Goal: Navigation & Orientation: Find specific page/section

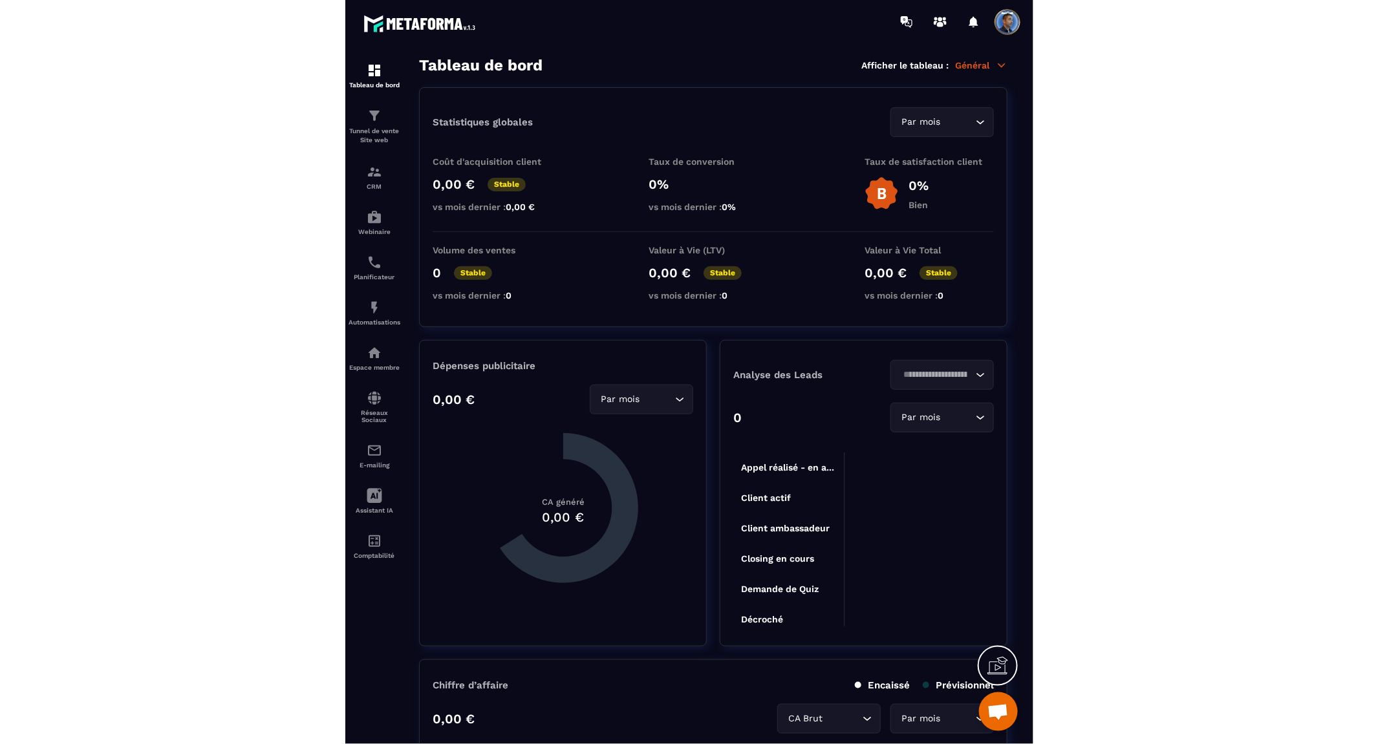
scroll to position [6033, 0]
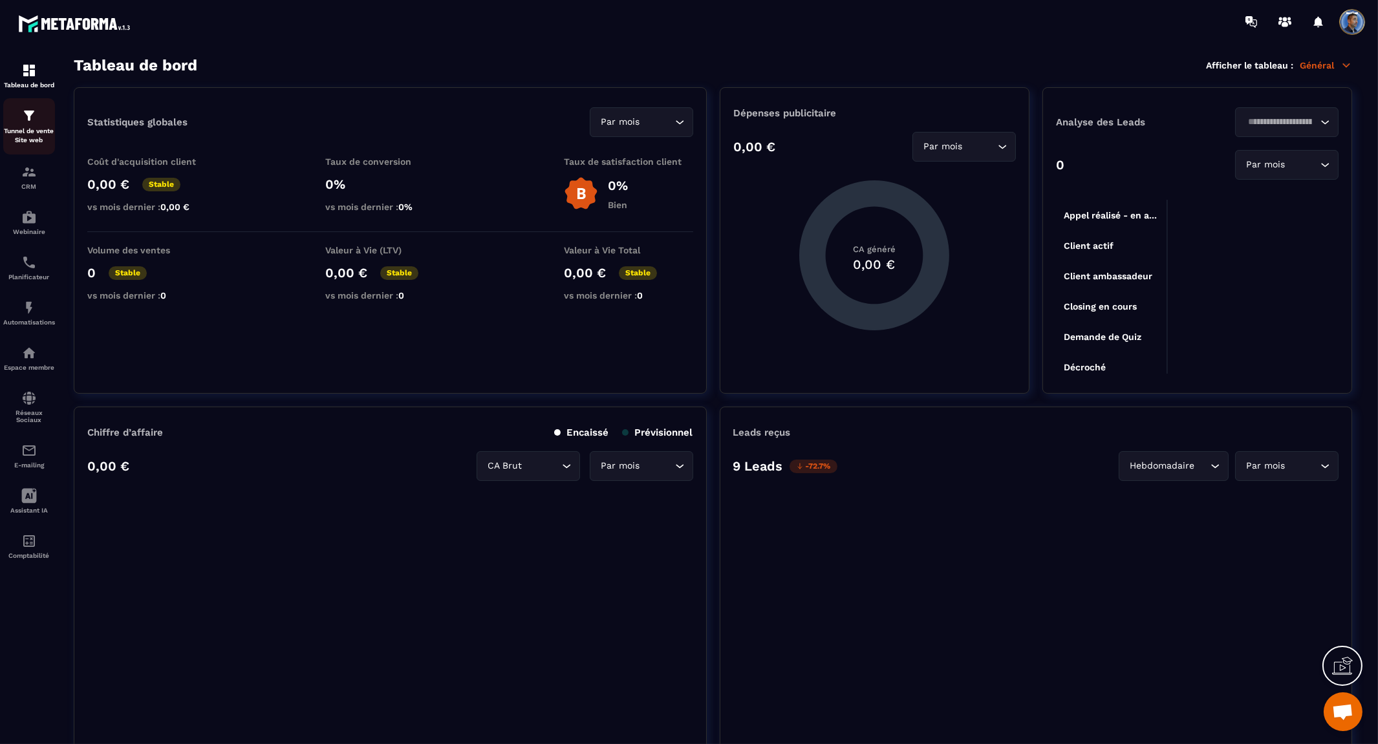
click at [29, 131] on p "Tunnel de vente Site web" at bounding box center [29, 136] width 52 height 18
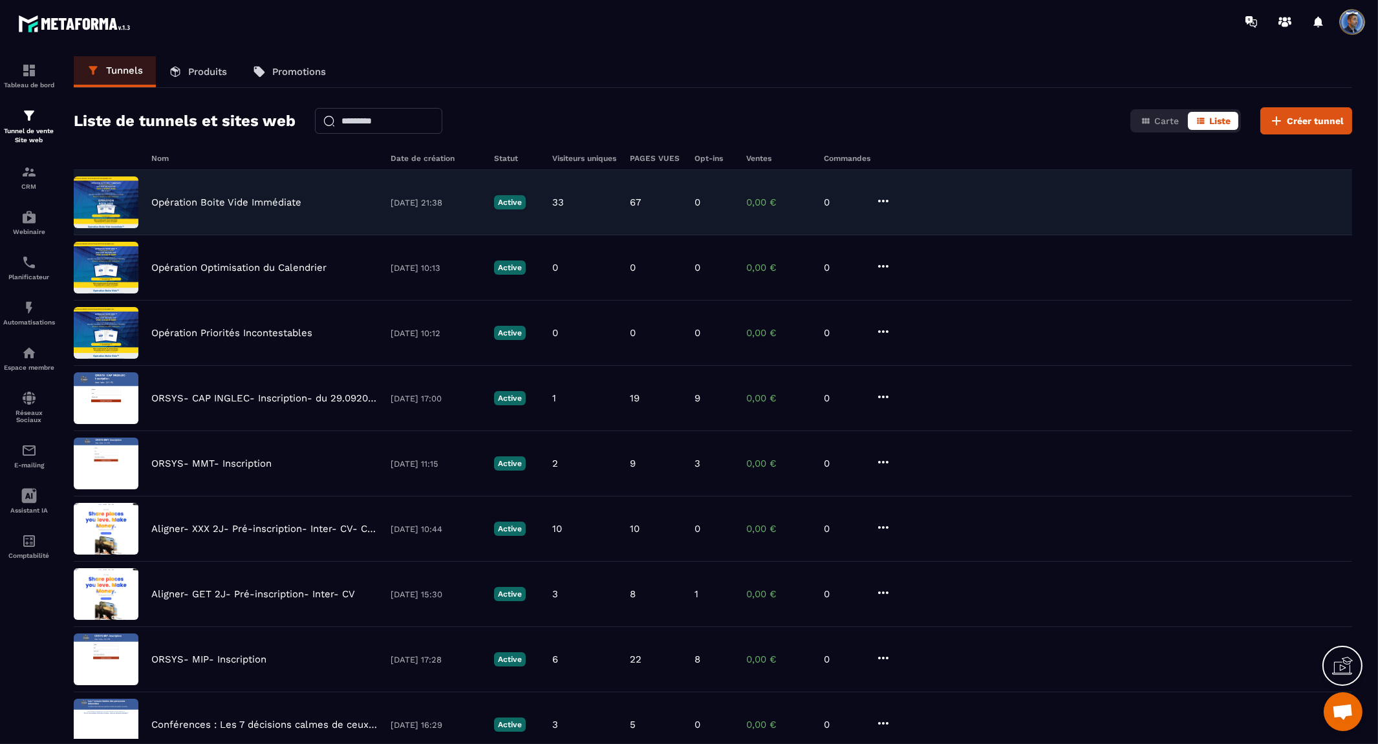
click at [129, 198] on img at bounding box center [106, 202] width 65 height 52
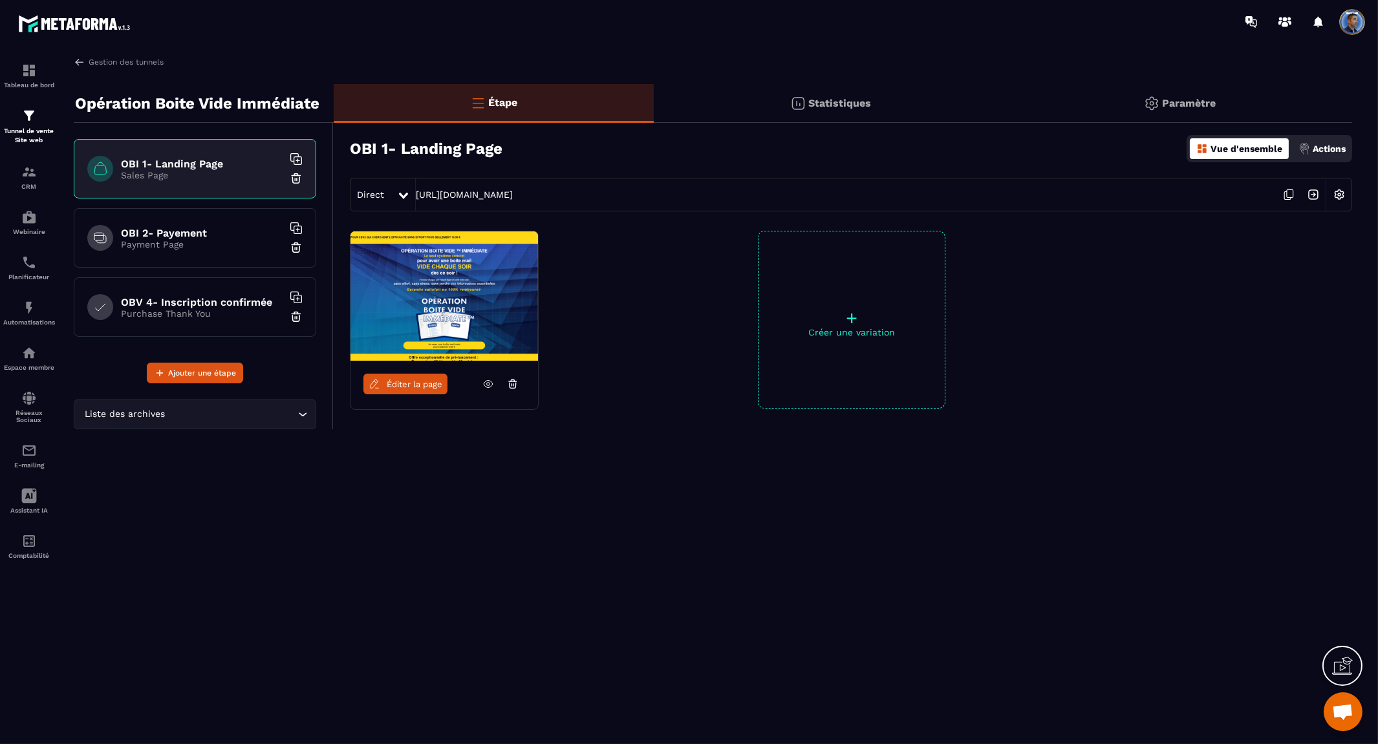
click at [405, 193] on icon at bounding box center [403, 196] width 9 height 6
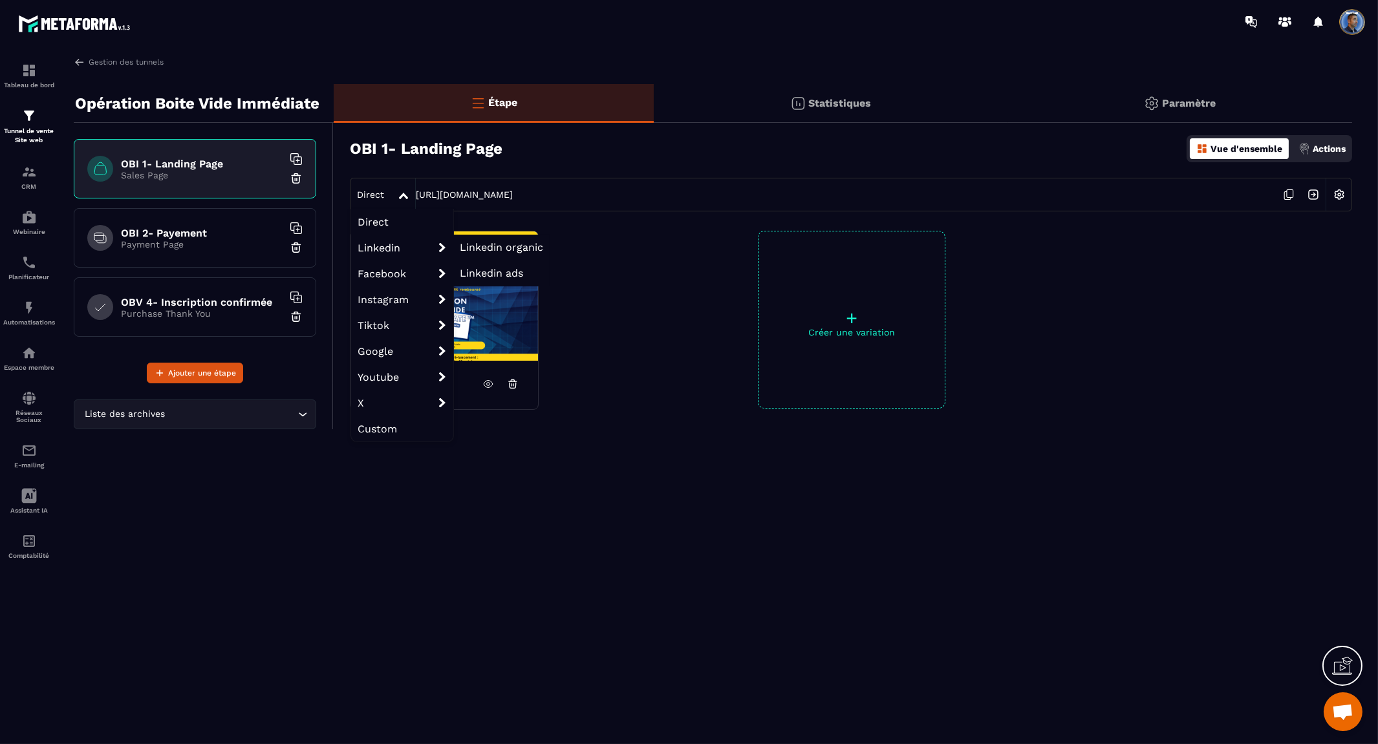
click at [519, 244] on span "Linkedin organic" at bounding box center [501, 247] width 83 height 12
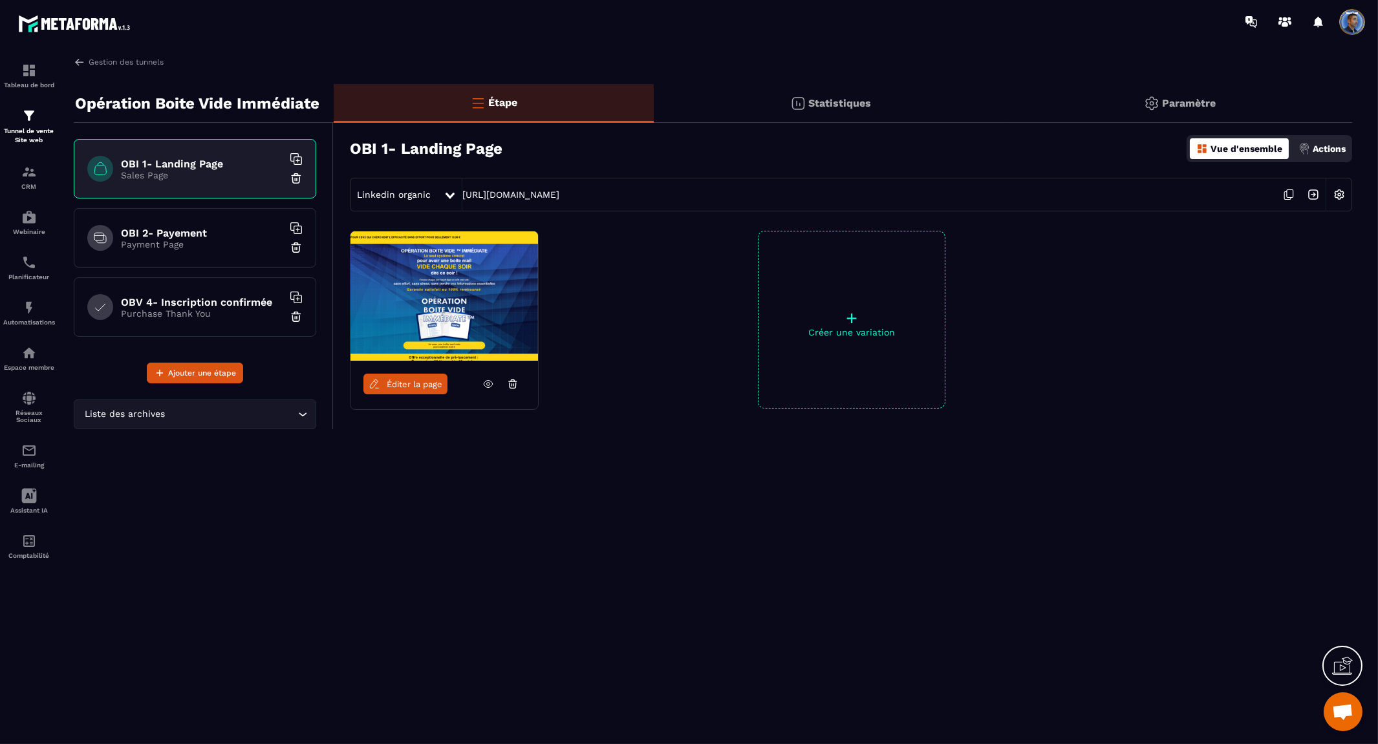
click at [687, 190] on div "Linkedin organic https://aligner.metaforma.io/boite-vide?origin=linkorg" at bounding box center [851, 195] width 1002 height 34
click at [687, 194] on icon at bounding box center [1288, 194] width 25 height 25
click at [427, 193] on span "Linkedin organic" at bounding box center [394, 194] width 74 height 10
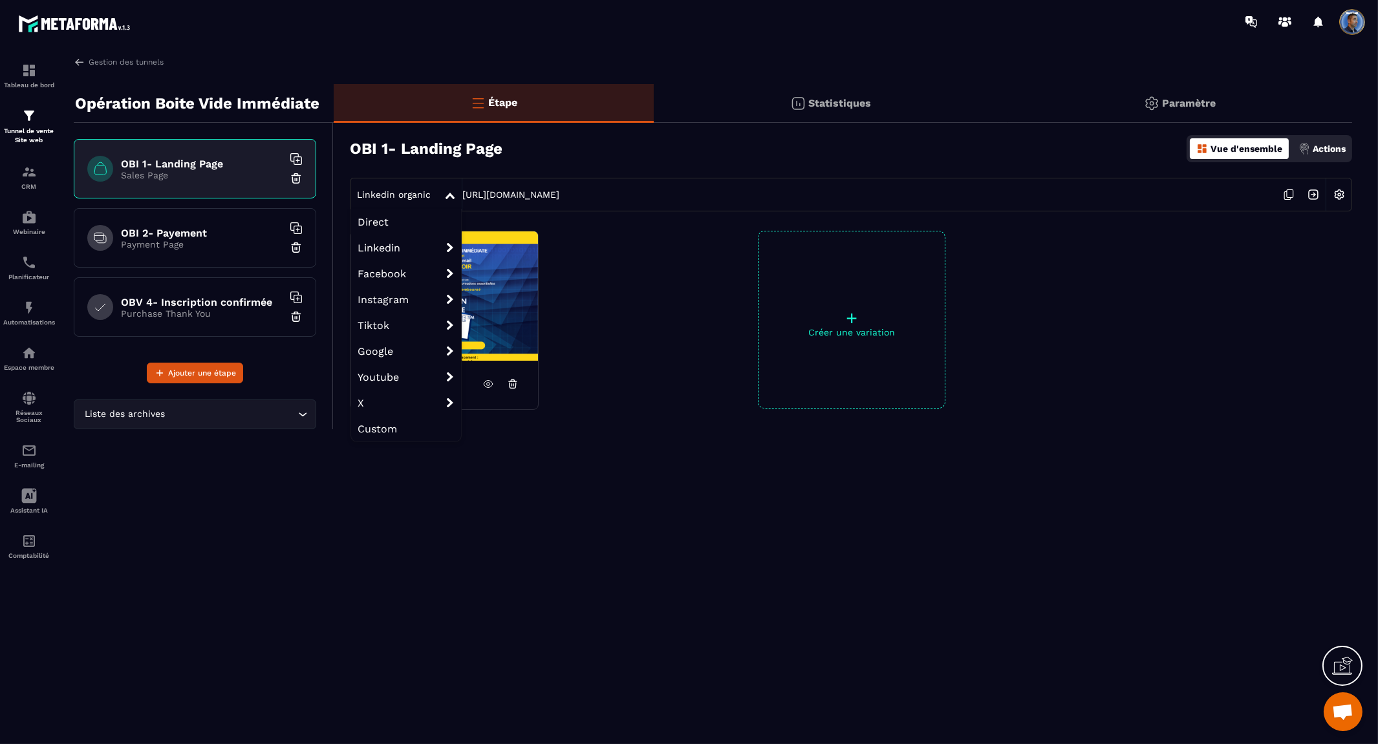
click at [398, 220] on span "Direct" at bounding box center [406, 222] width 110 height 26
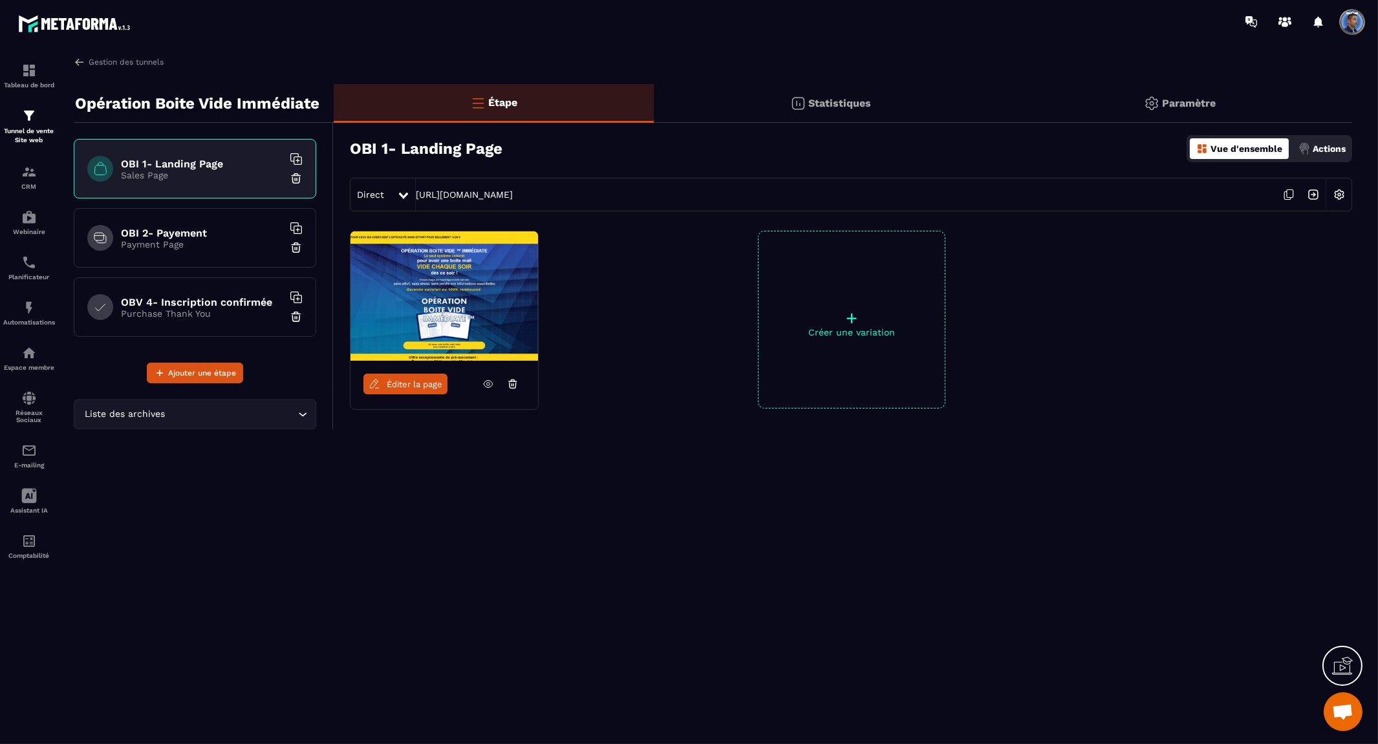
click at [687, 197] on icon at bounding box center [1288, 194] width 25 height 25
click at [687, 709] on span "Ouvrir le chat" at bounding box center [1342, 713] width 21 height 18
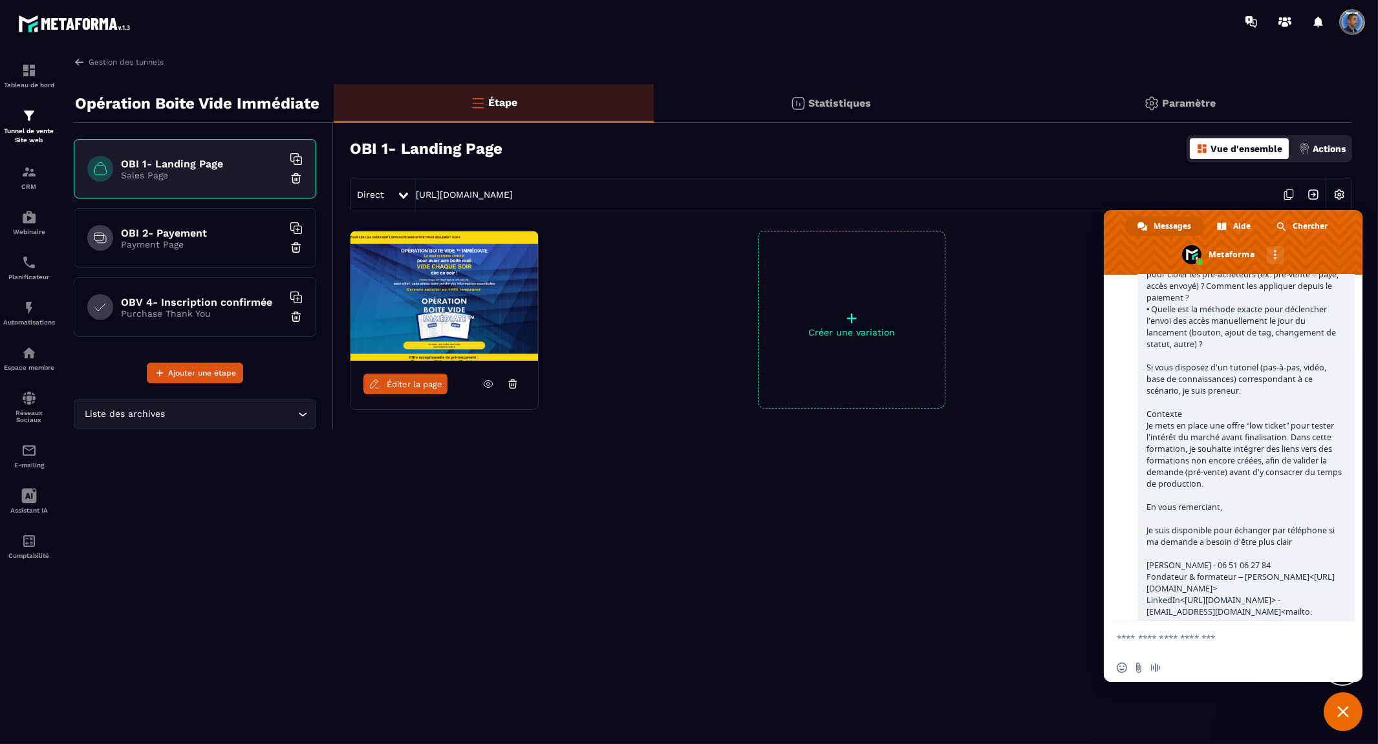
scroll to position [5027, 0]
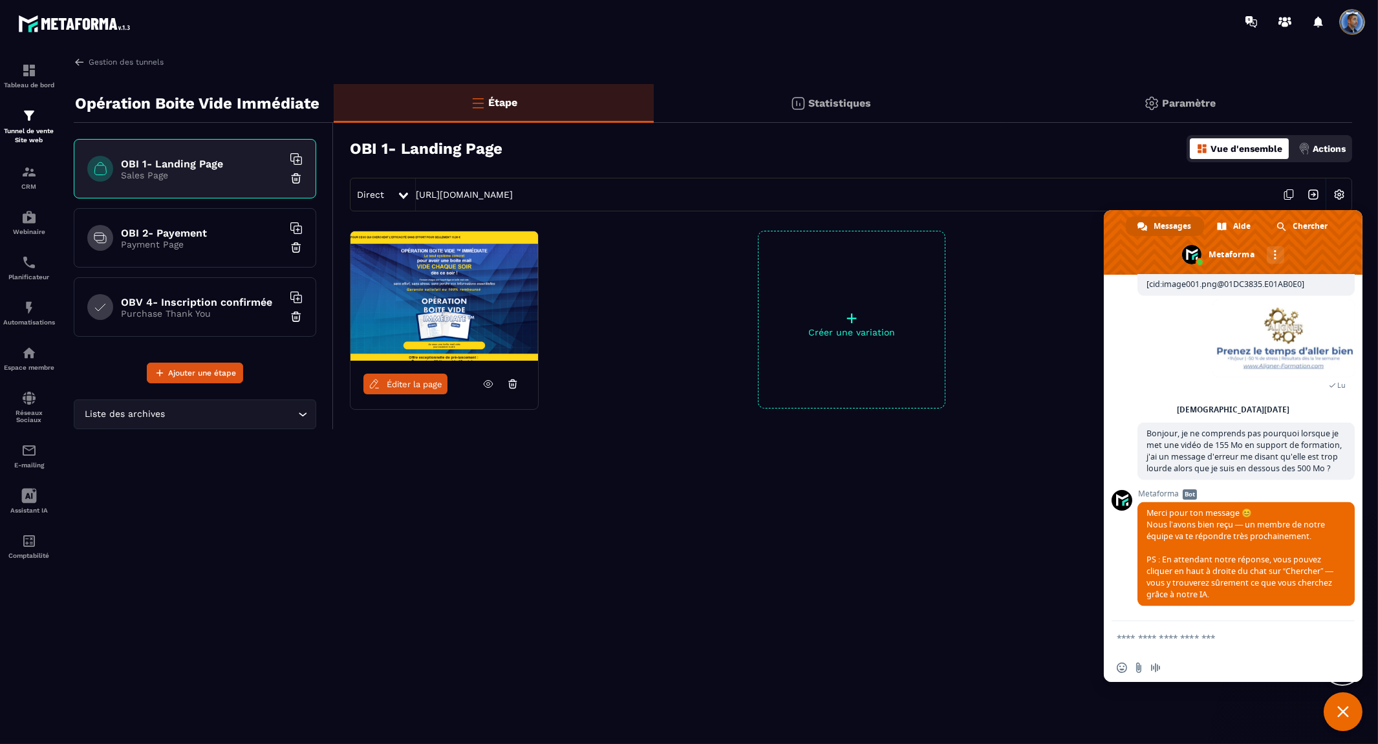
scroll to position [6033, 0]
click at [539, 608] on div "Gestion des tunnels Opération Boite Vide Immédiate OBI 1- Landing Page Sales Pa…" at bounding box center [713, 397] width 1304 height 683
click at [407, 630] on div "Gestion des tunnels Opération Boite Vide Immédiate OBI 1- Landing Page Sales Pa…" at bounding box center [713, 397] width 1304 height 683
click at [687, 706] on span "Fermer le chat" at bounding box center [1343, 712] width 12 height 12
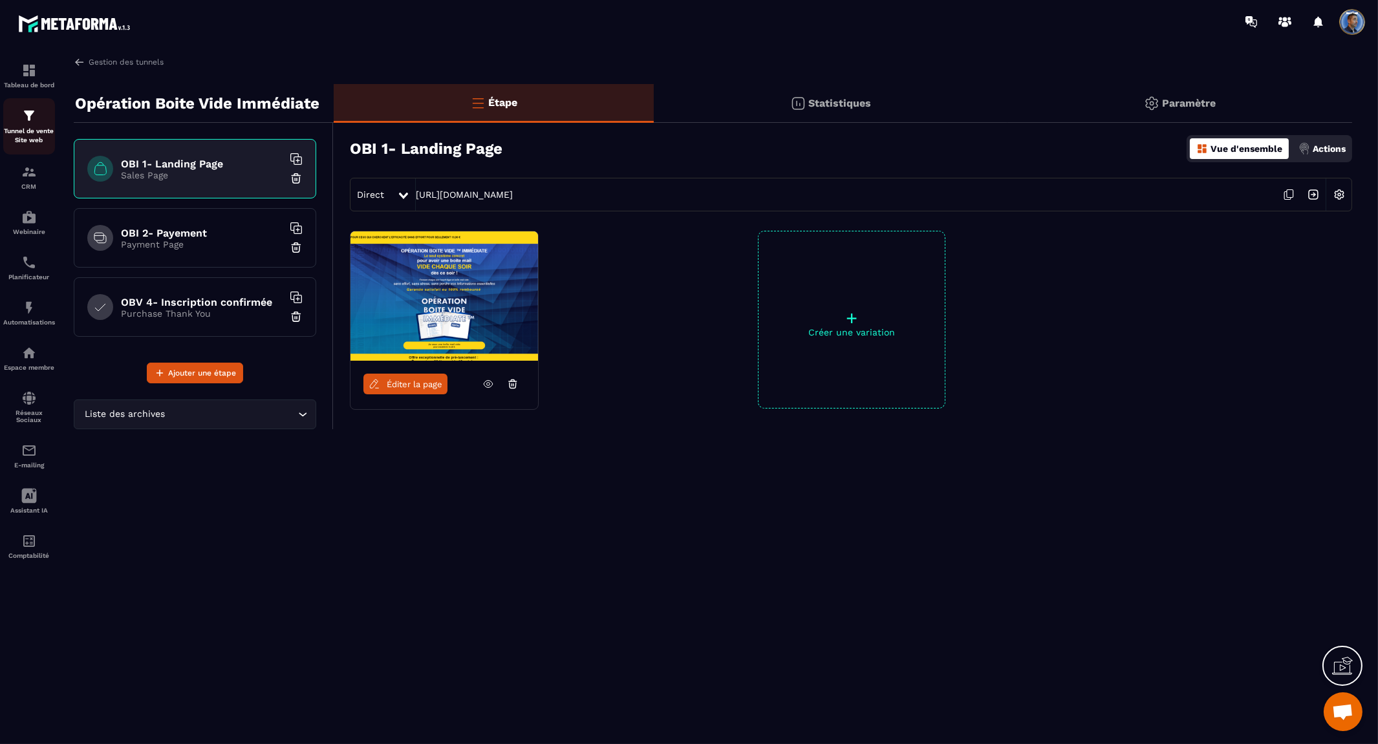
click at [46, 123] on div "Tunnel de vente Site web" at bounding box center [29, 126] width 52 height 37
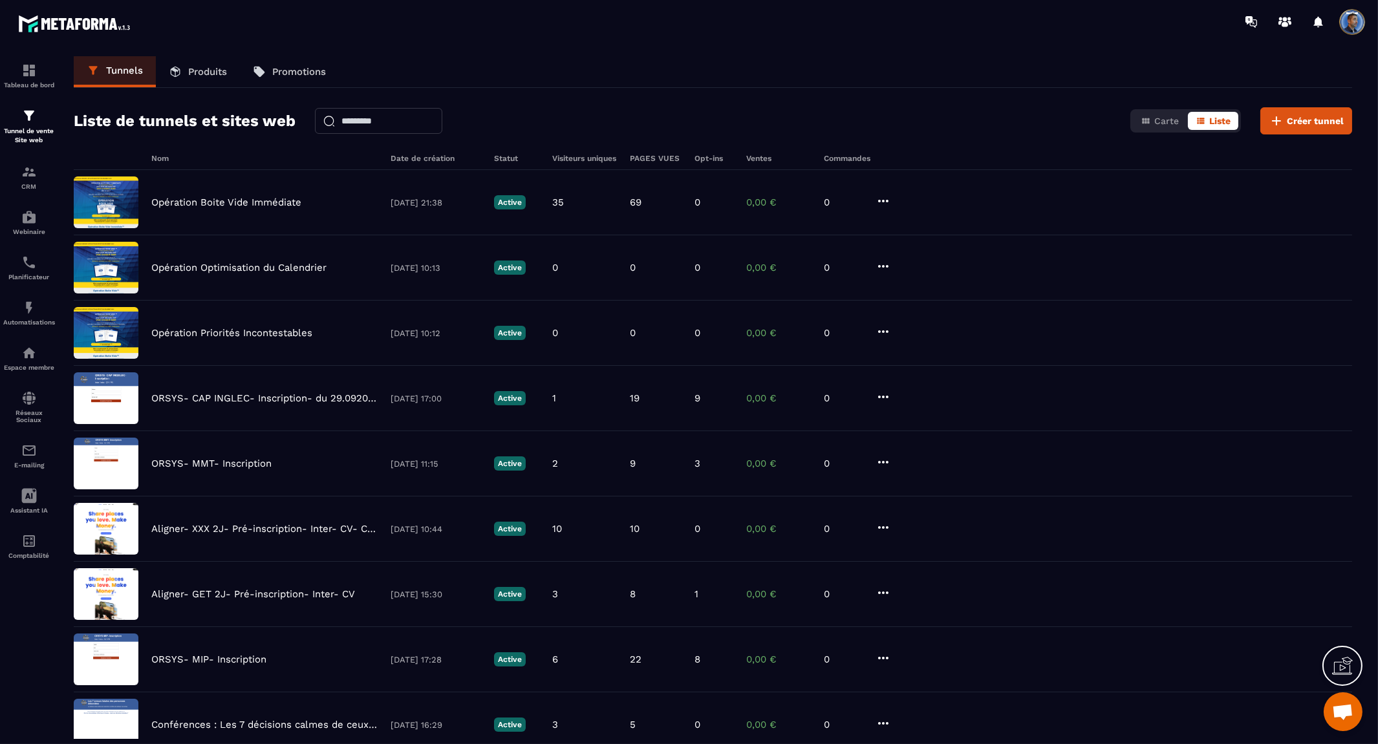
click at [194, 72] on p "Produits" at bounding box center [207, 72] width 39 height 12
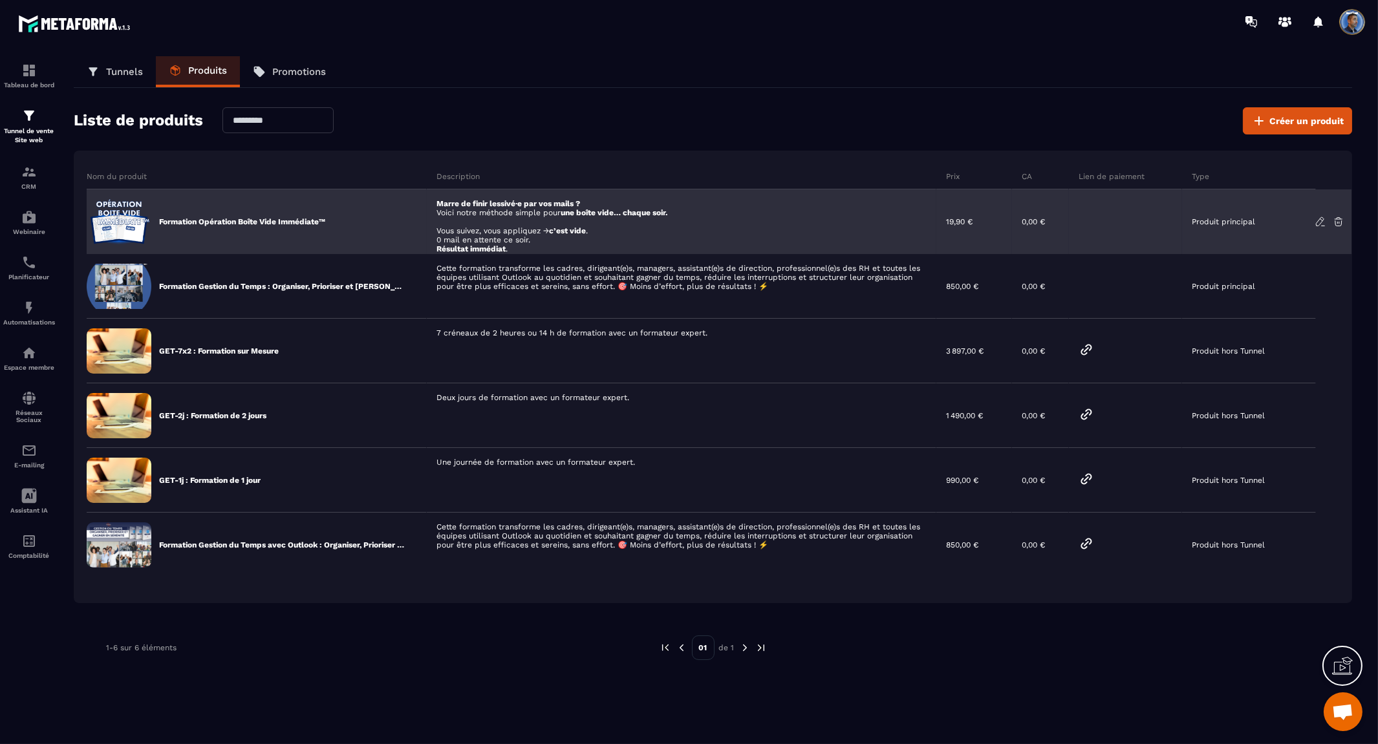
click at [687, 217] on div "Marre de finir lessivé·e par vos mails ? Voici notre méthode simple pour une bo…" at bounding box center [682, 221] width 510 height 65
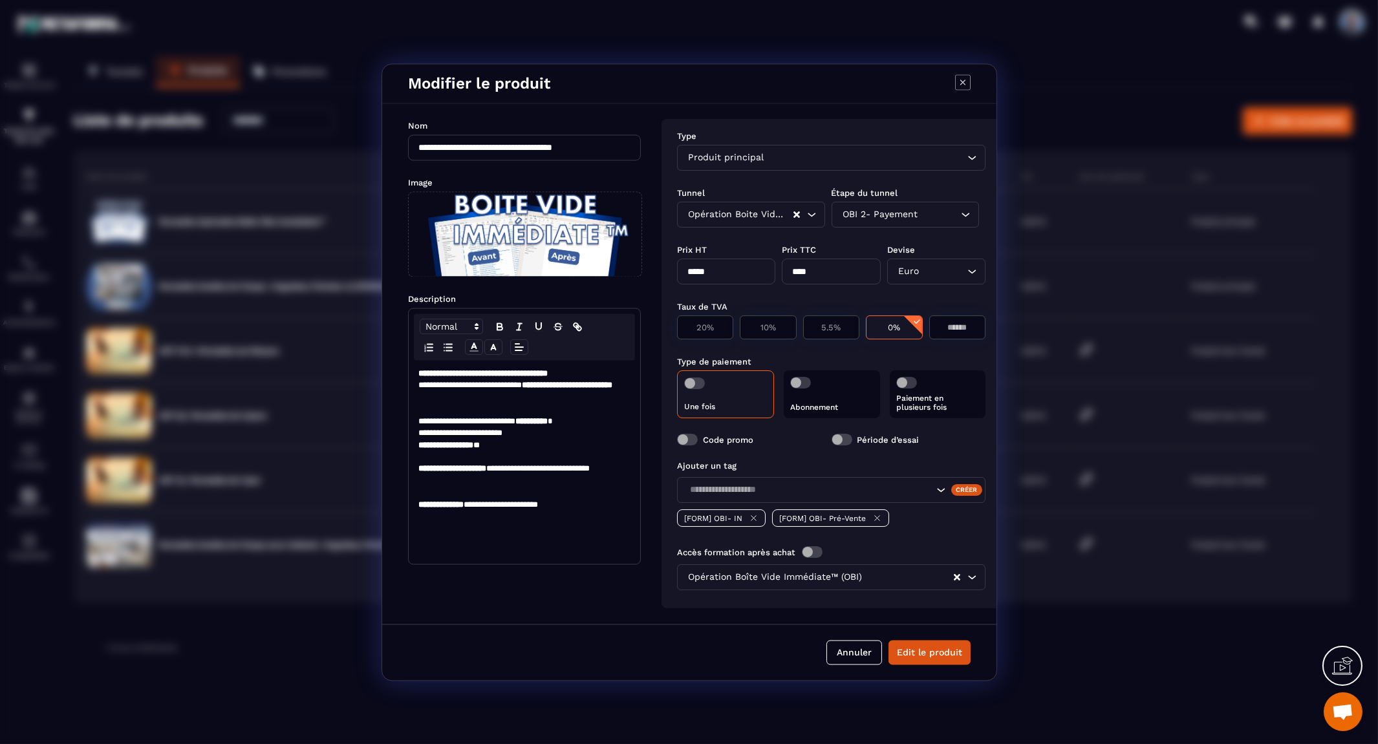
click at [687, 516] on icon "Modal window" at bounding box center [753, 518] width 5 height 5
click at [687, 657] on button "Edit le produit" at bounding box center [929, 652] width 82 height 25
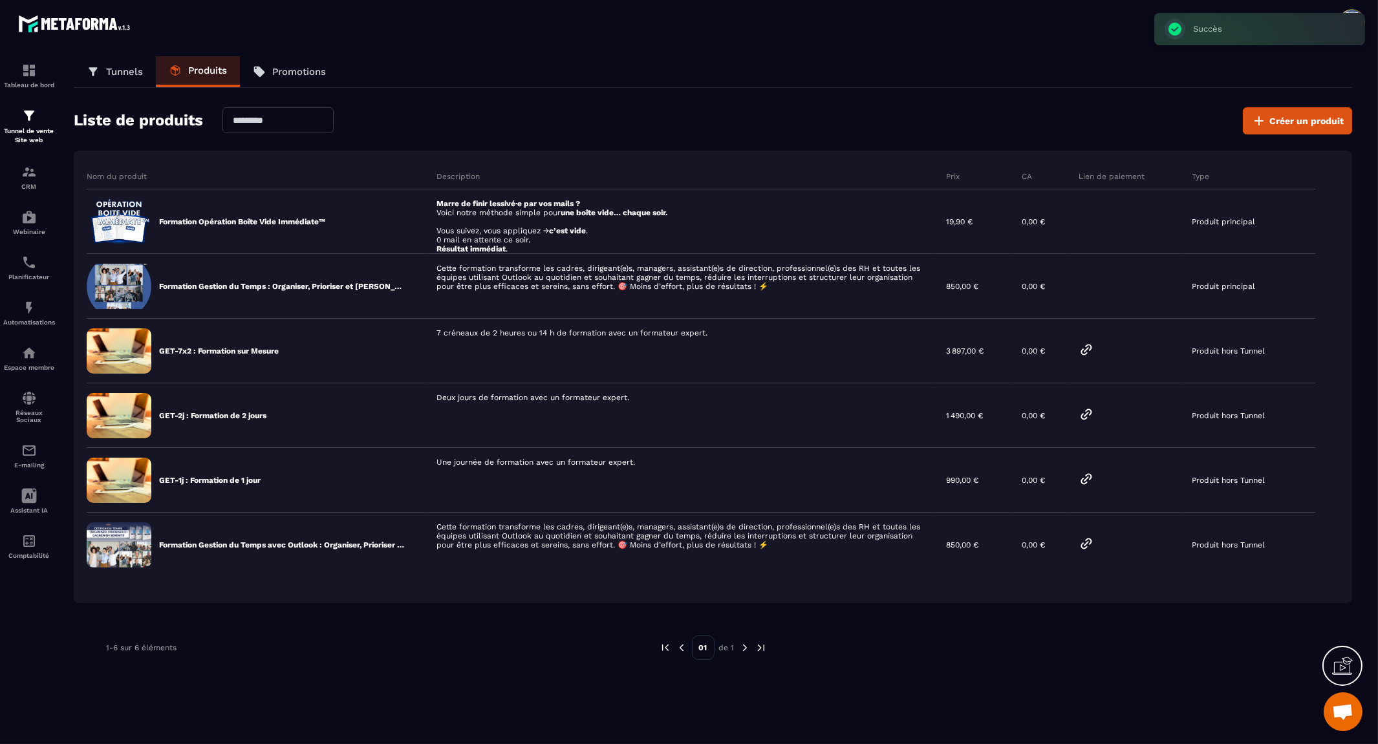
click at [687, 668] on icon at bounding box center [1342, 666] width 21 height 21
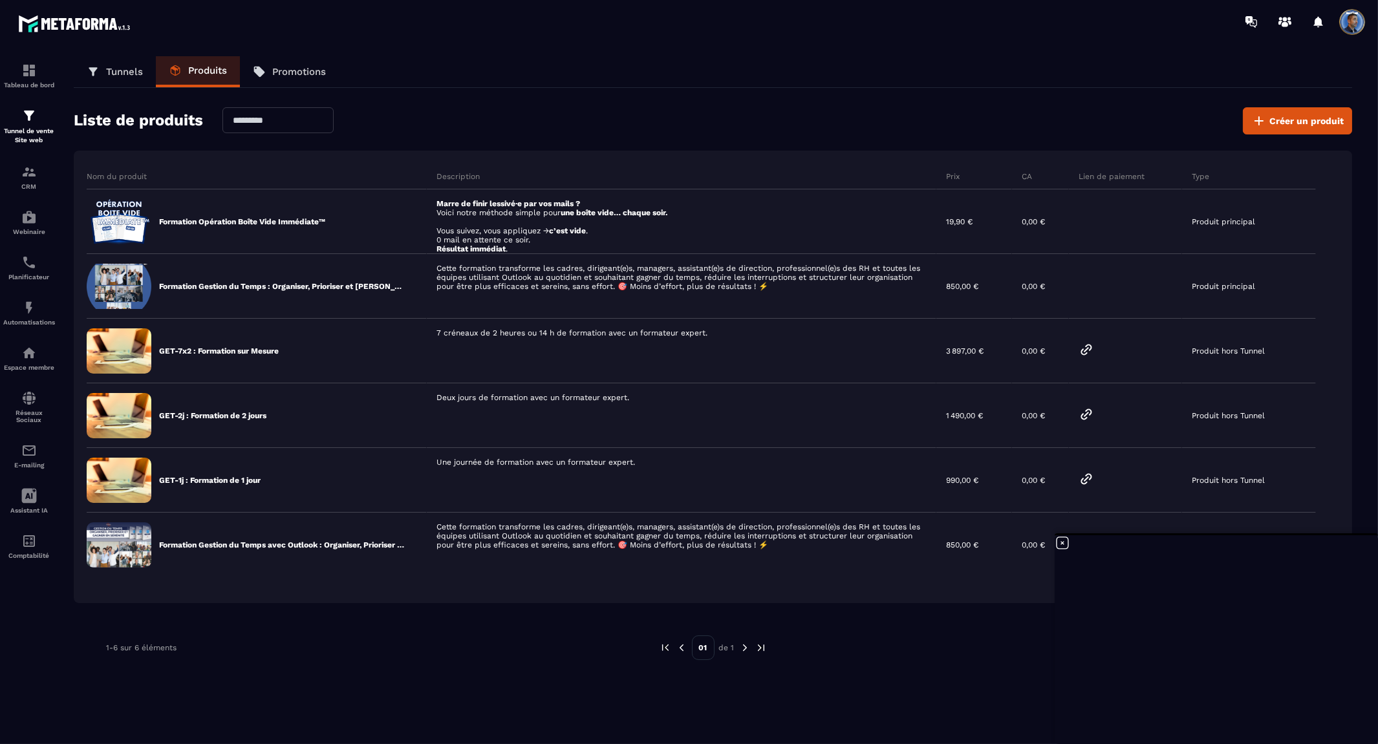
click at [112, 69] on p "Tunnels" at bounding box center [124, 72] width 37 height 12
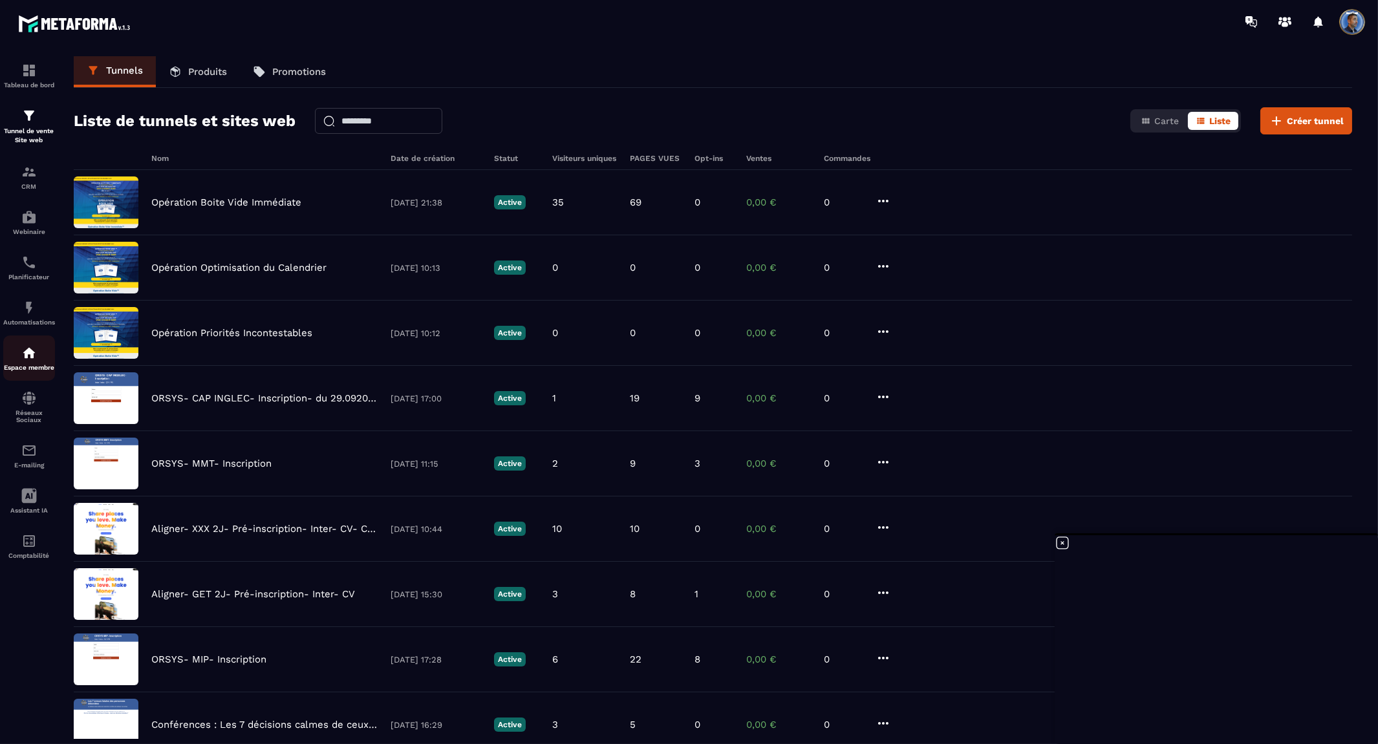
click at [30, 358] on img at bounding box center [29, 353] width 16 height 16
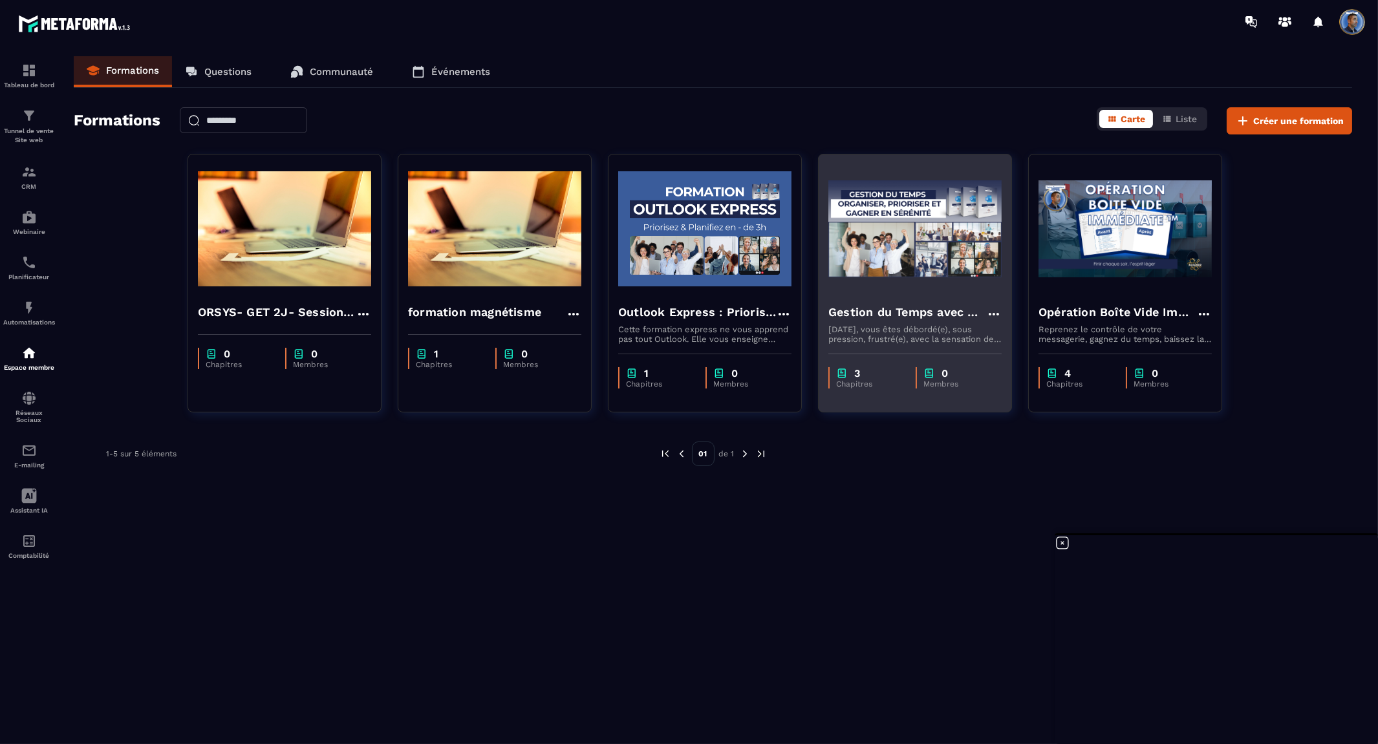
click at [687, 351] on div "3 Chapitres 0 Membres" at bounding box center [914, 371] width 193 height 54
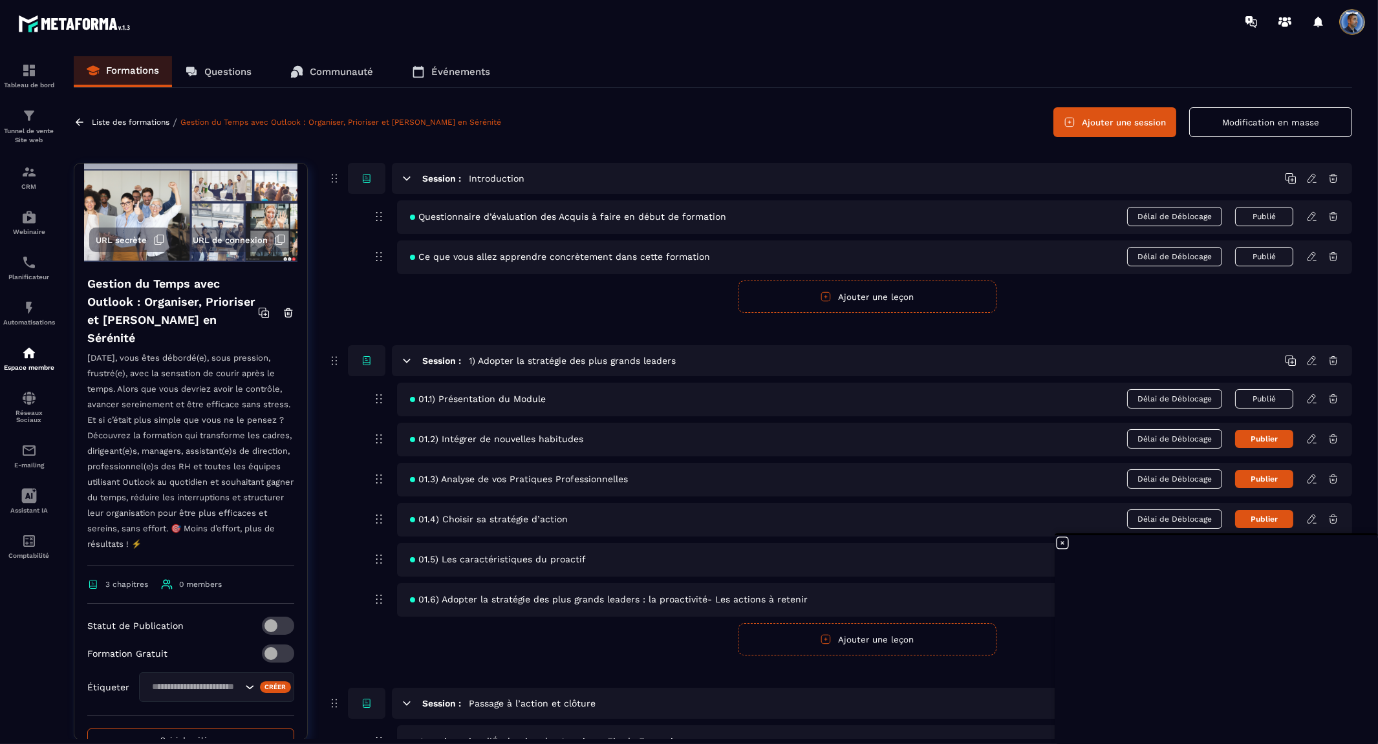
scroll to position [144, 0]
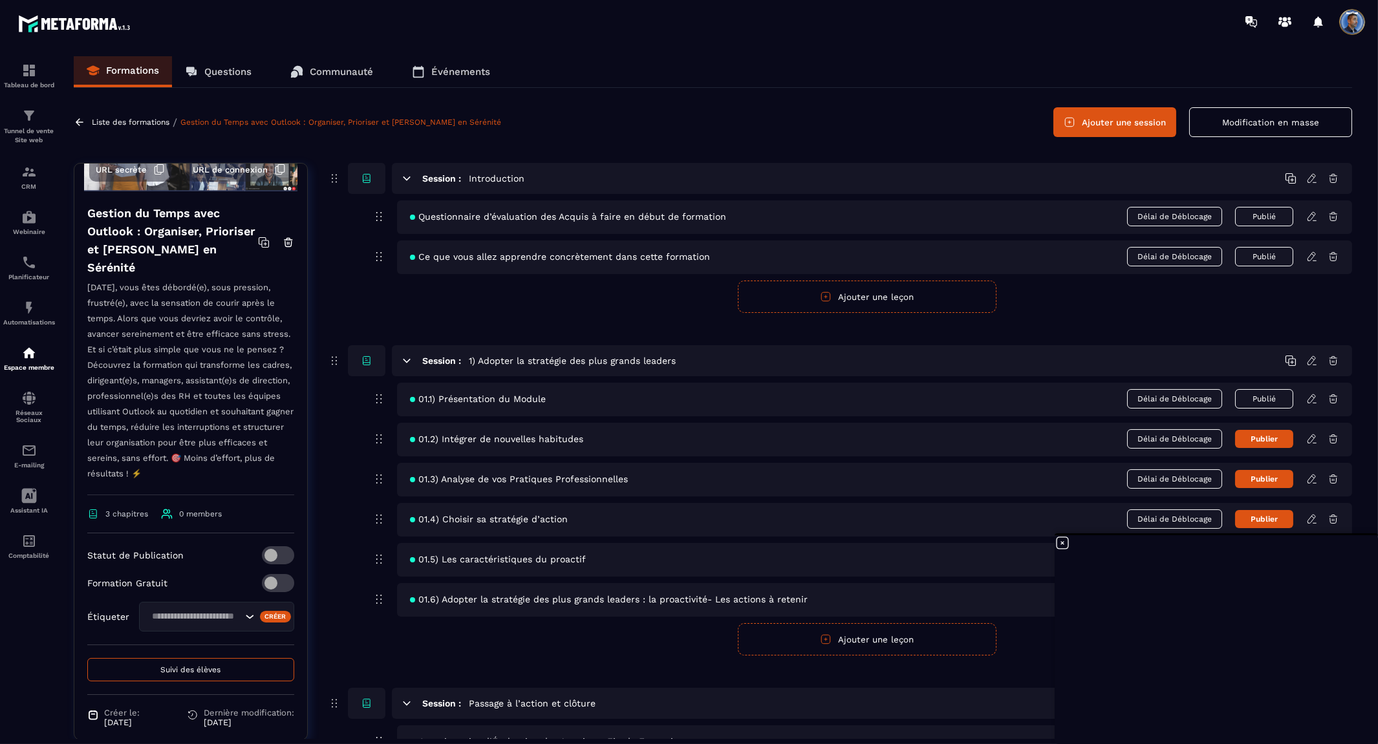
click at [266, 564] on span at bounding box center [278, 555] width 32 height 18
click at [110, 123] on p "Liste des formations" at bounding box center [131, 122] width 78 height 9
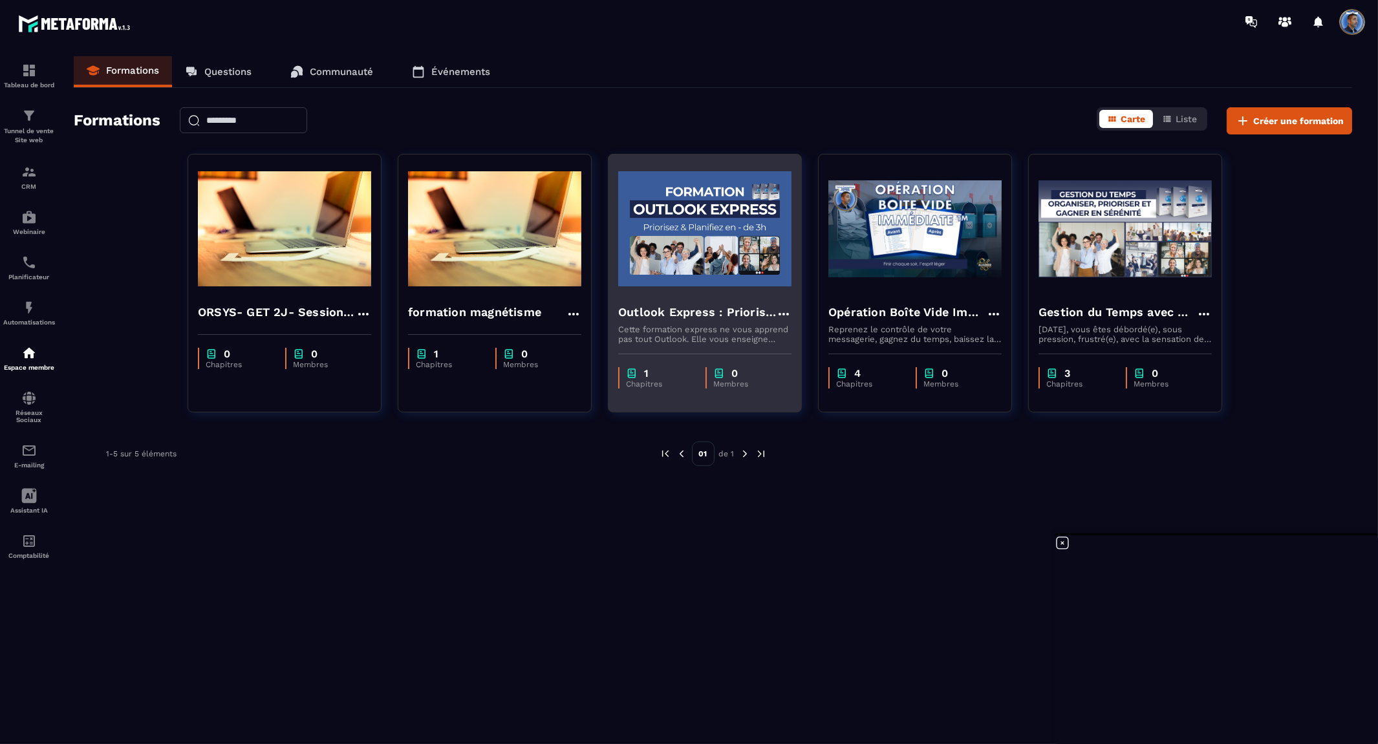
click at [687, 310] on h4 "Outlook Express : Priorisez & Planifiez en 3h" at bounding box center [697, 312] width 158 height 18
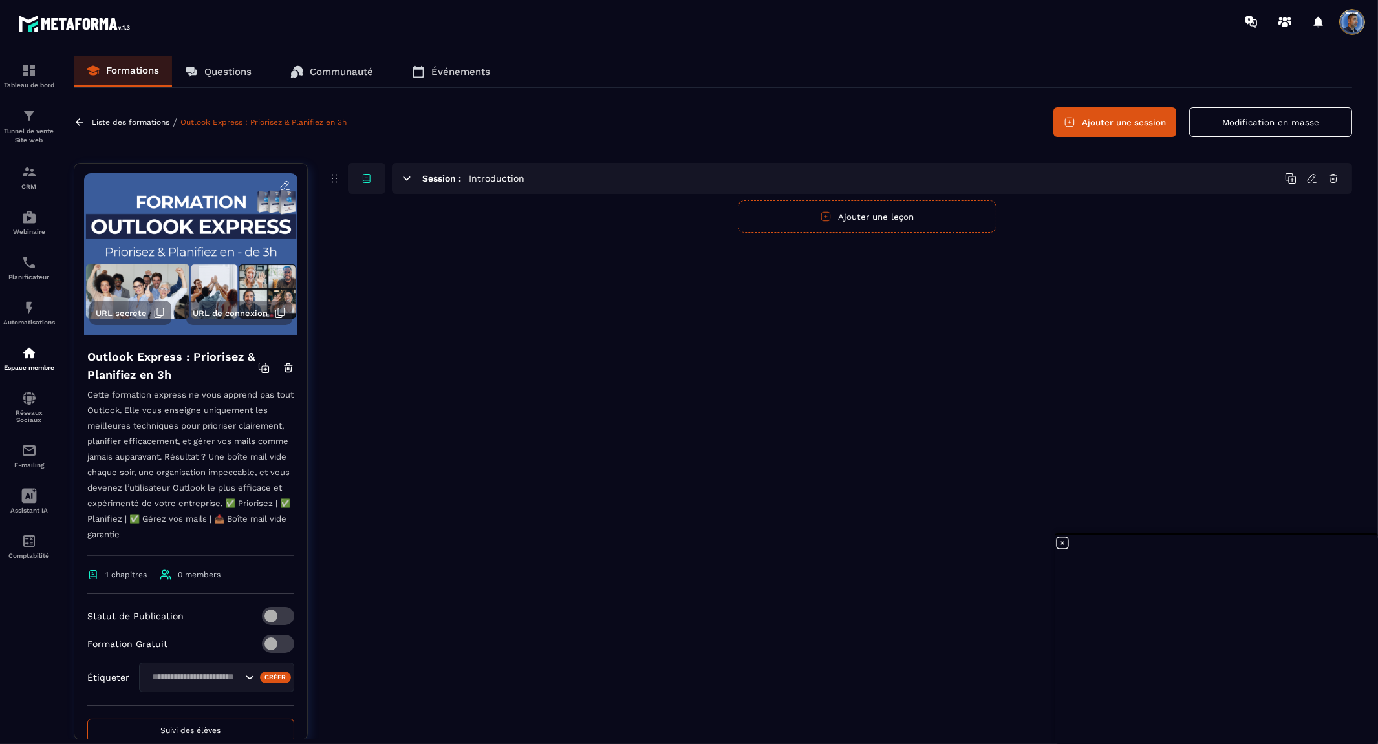
click at [270, 625] on span at bounding box center [278, 616] width 32 height 18
click at [89, 126] on div "Liste des formations / Outlook Express : Priorisez & Planifiez en 3h" at bounding box center [212, 122] width 276 height 12
click at [82, 118] on icon at bounding box center [80, 122] width 12 height 12
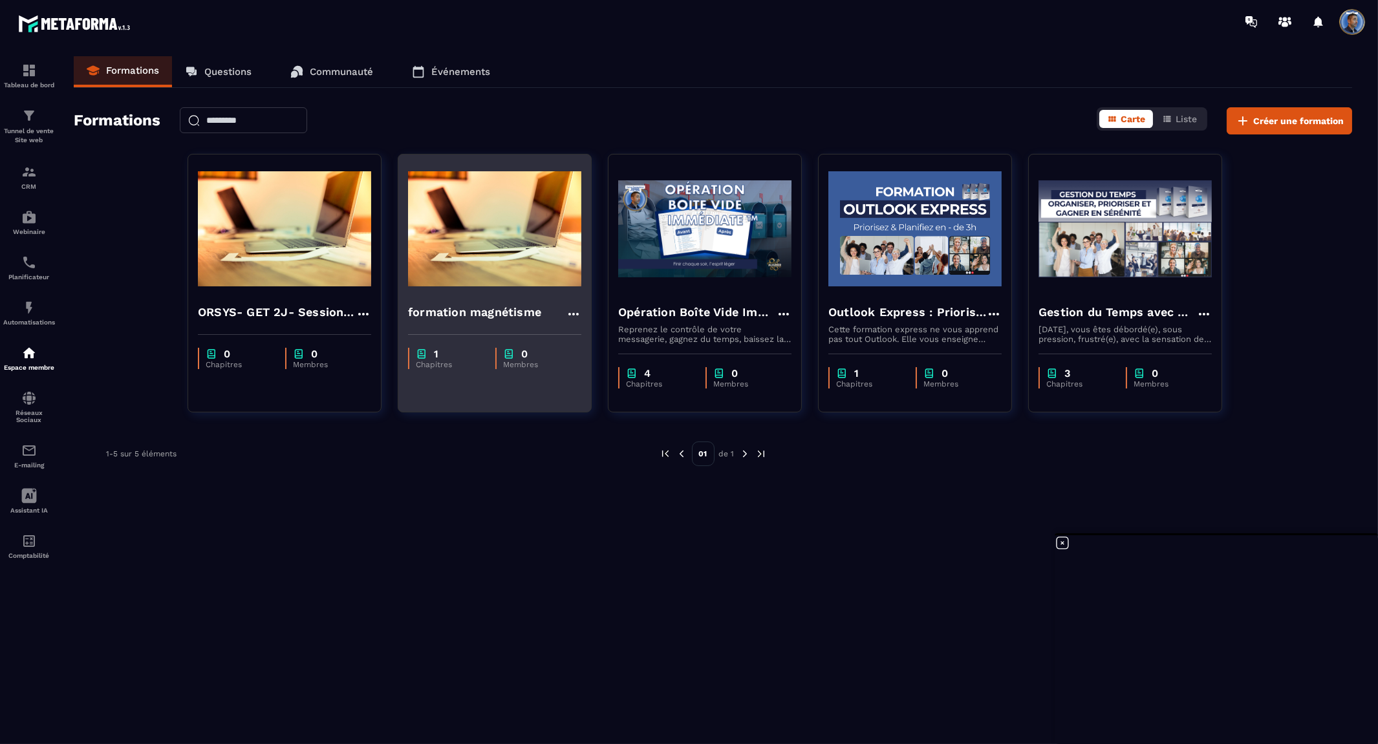
click at [537, 354] on div "0" at bounding box center [535, 354] width 65 height 12
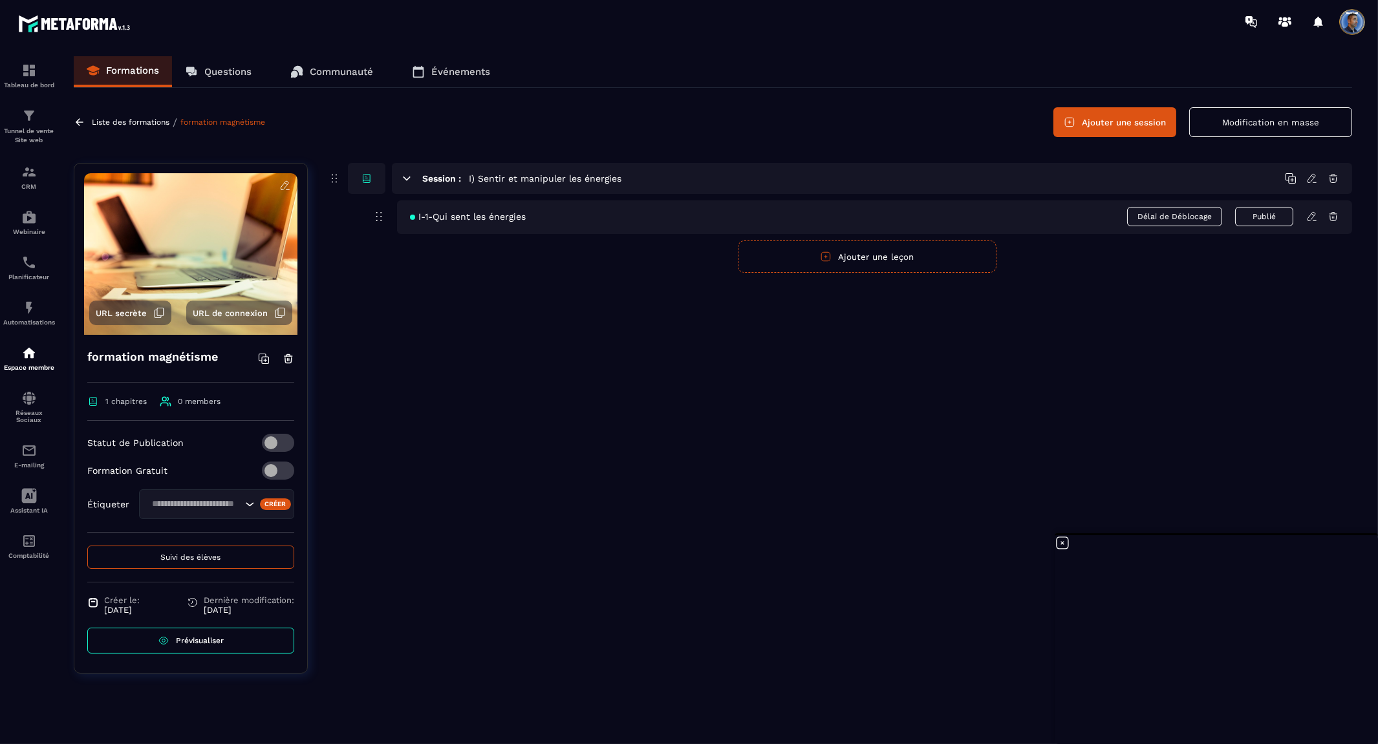
click at [281, 440] on span at bounding box center [278, 443] width 32 height 18
click at [80, 120] on icon at bounding box center [80, 122] width 12 height 12
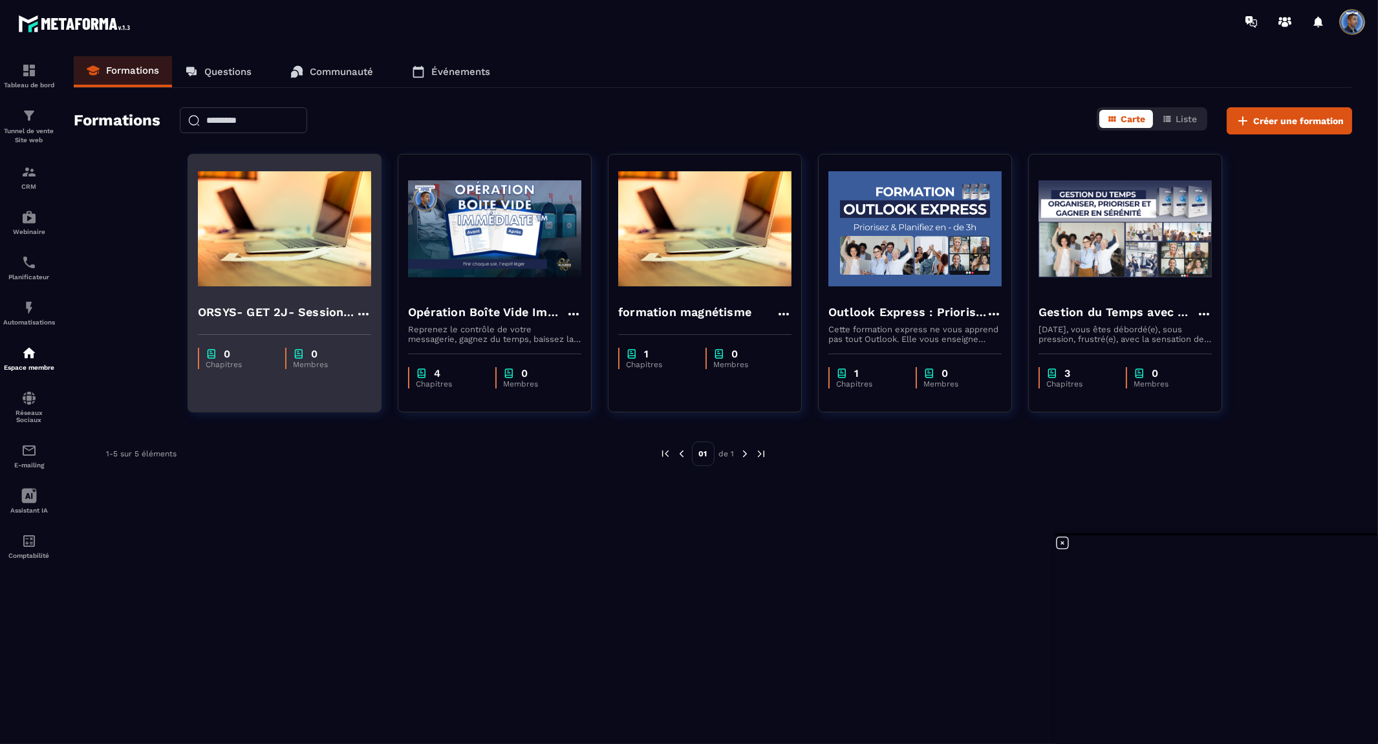
click at [308, 340] on div "0 Chapitres 0 Membres" at bounding box center [284, 352] width 193 height 54
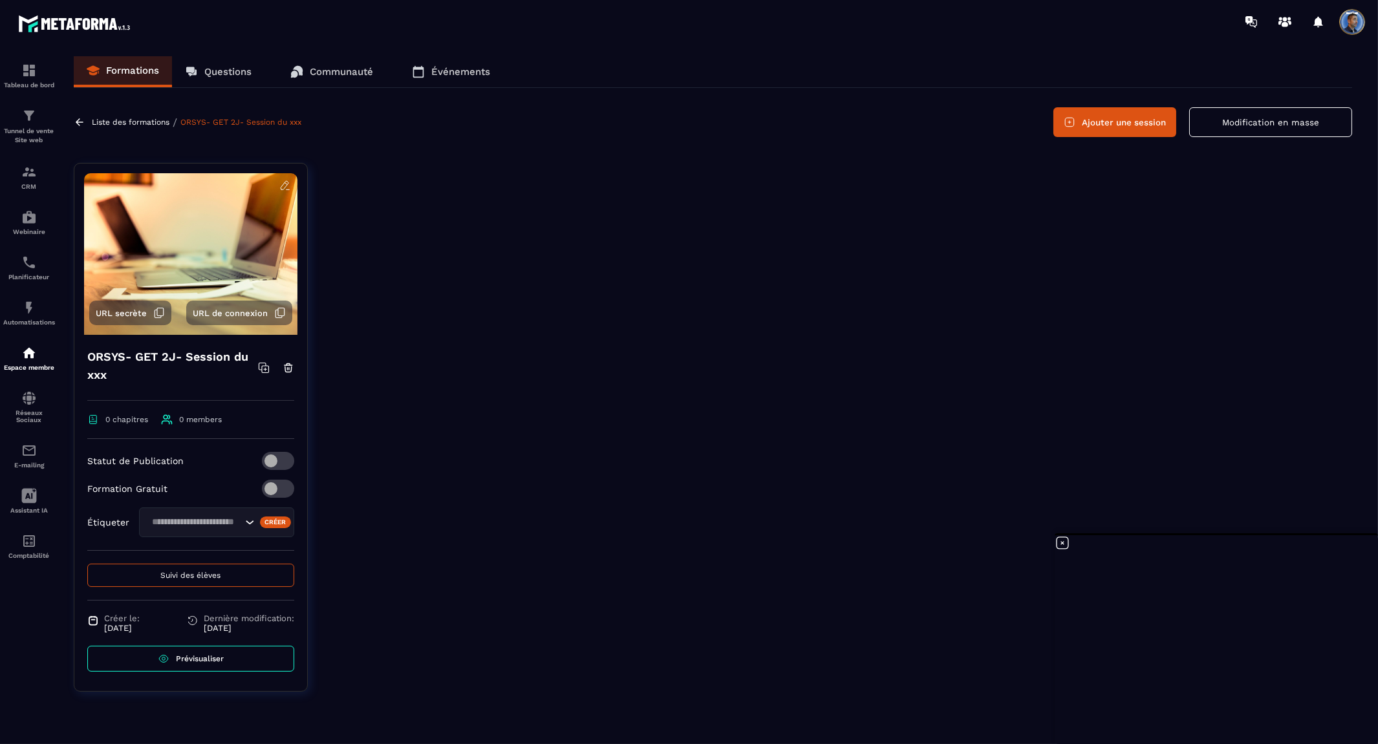
click at [286, 458] on span at bounding box center [278, 461] width 32 height 18
click at [100, 121] on p "Liste des formations" at bounding box center [131, 122] width 78 height 9
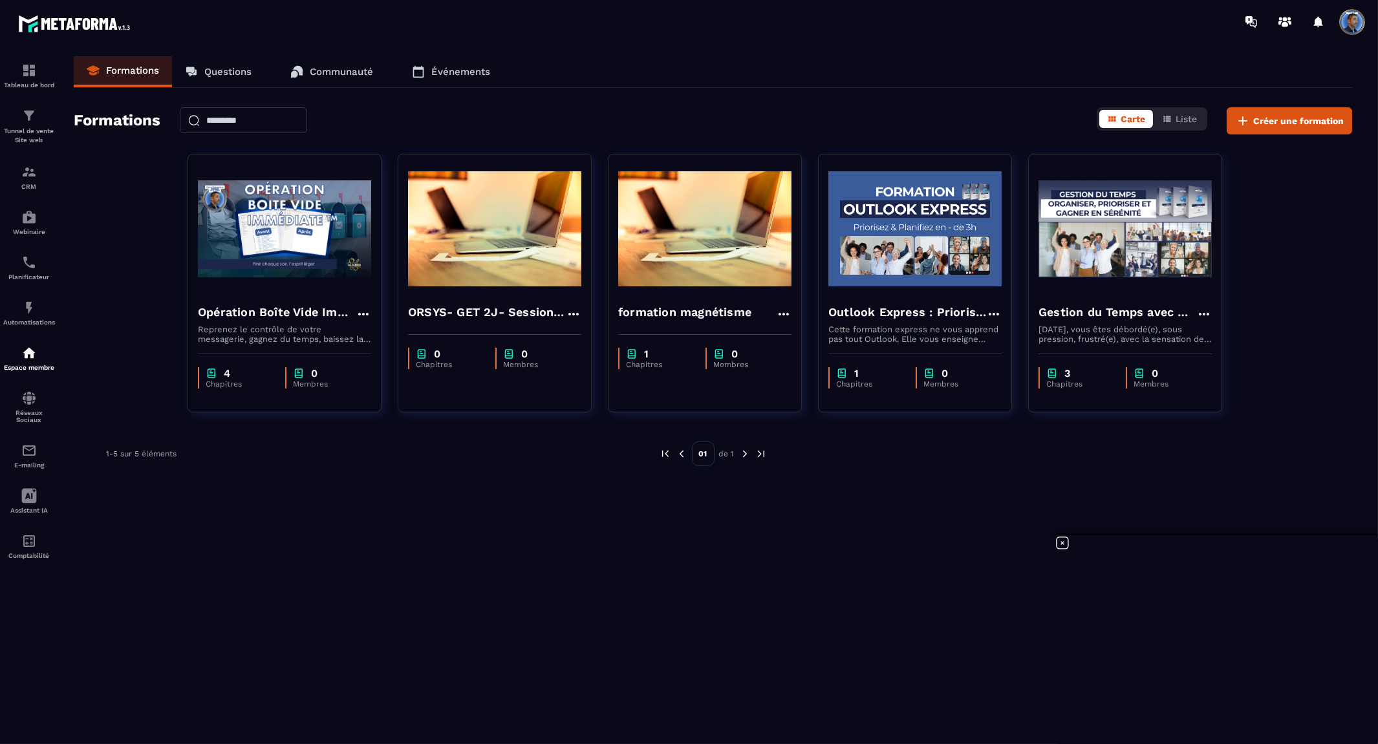
click at [224, 70] on p "Questions" at bounding box center [227, 72] width 47 height 12
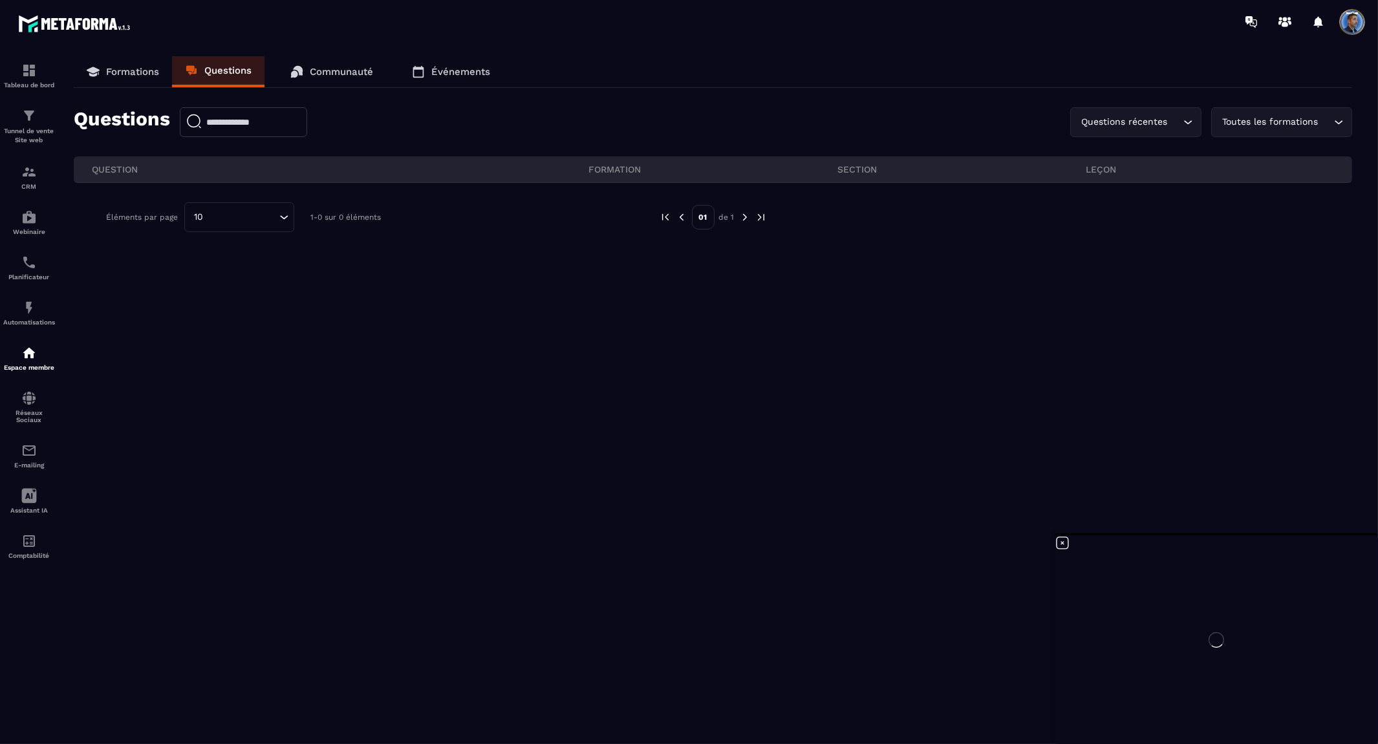
click at [331, 74] on p "Communauté" at bounding box center [341, 72] width 63 height 12
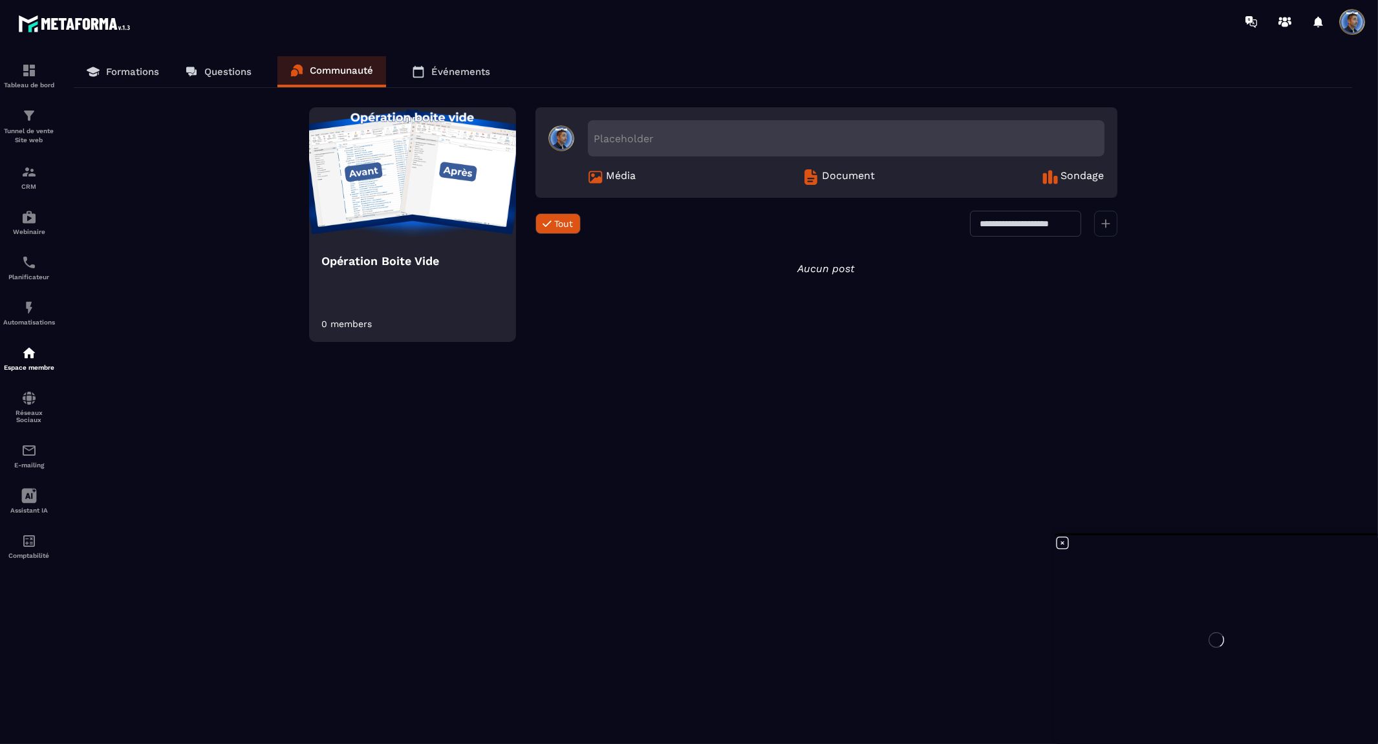
click at [472, 74] on p "Événements" at bounding box center [460, 72] width 59 height 12
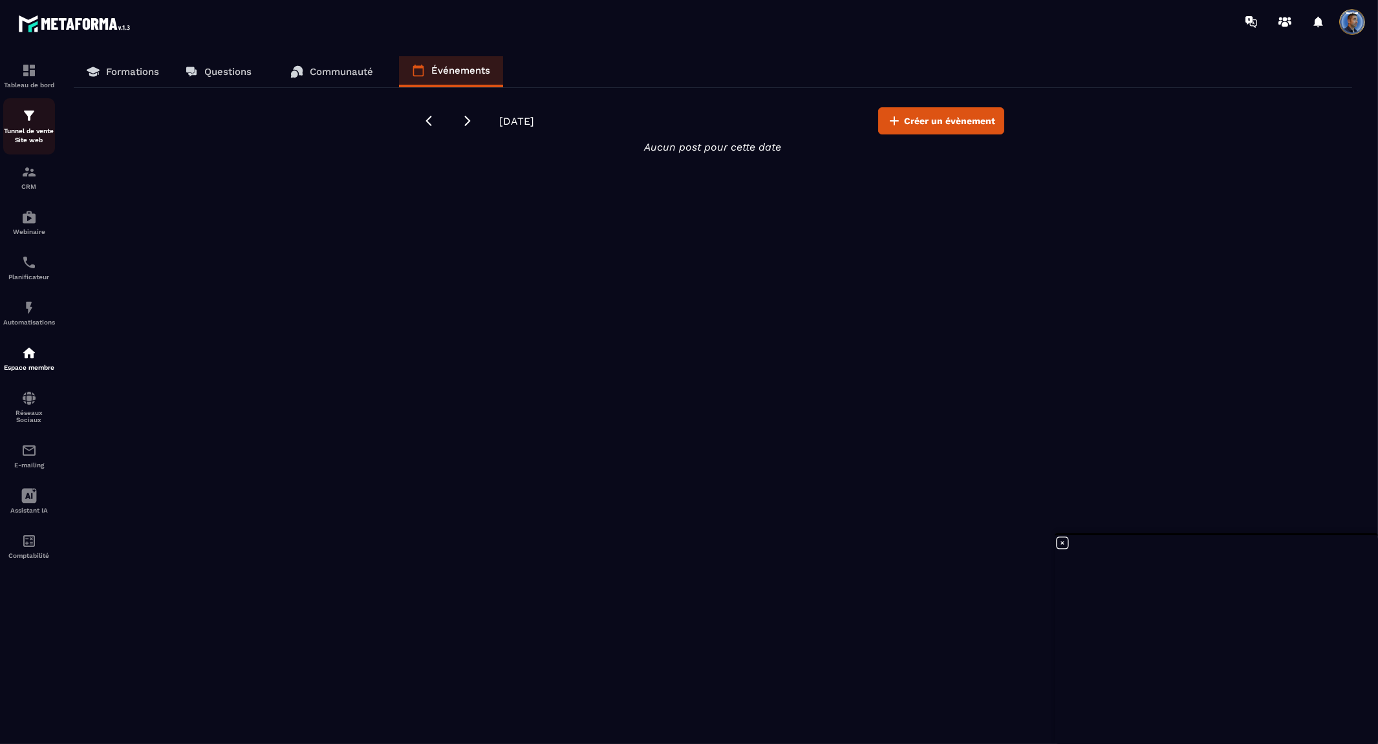
click at [40, 129] on p "Tunnel de vente Site web" at bounding box center [29, 136] width 52 height 18
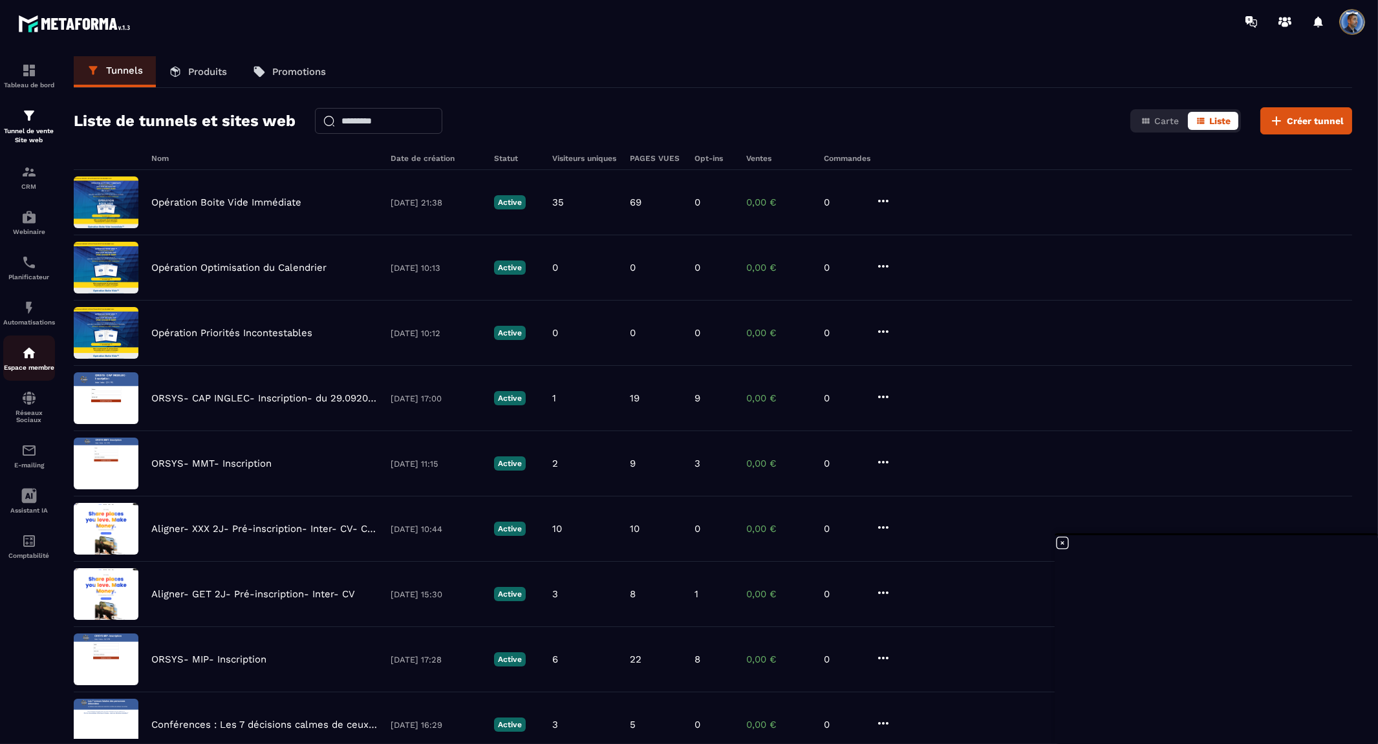
click at [17, 360] on div "Espace membre" at bounding box center [29, 358] width 52 height 26
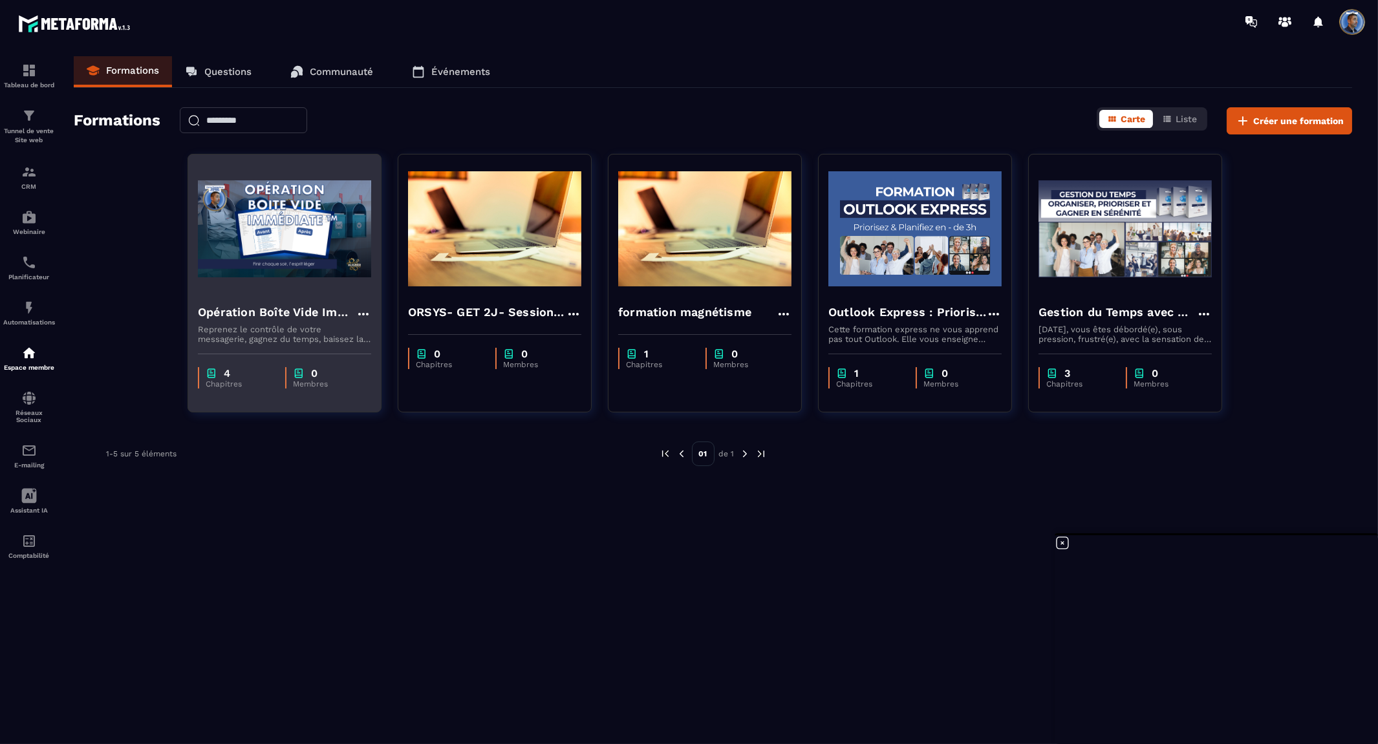
click at [288, 325] on p "Reprenez le contrôle de votre messagerie, gagnez du temps, baissez la charge me…" at bounding box center [284, 334] width 173 height 19
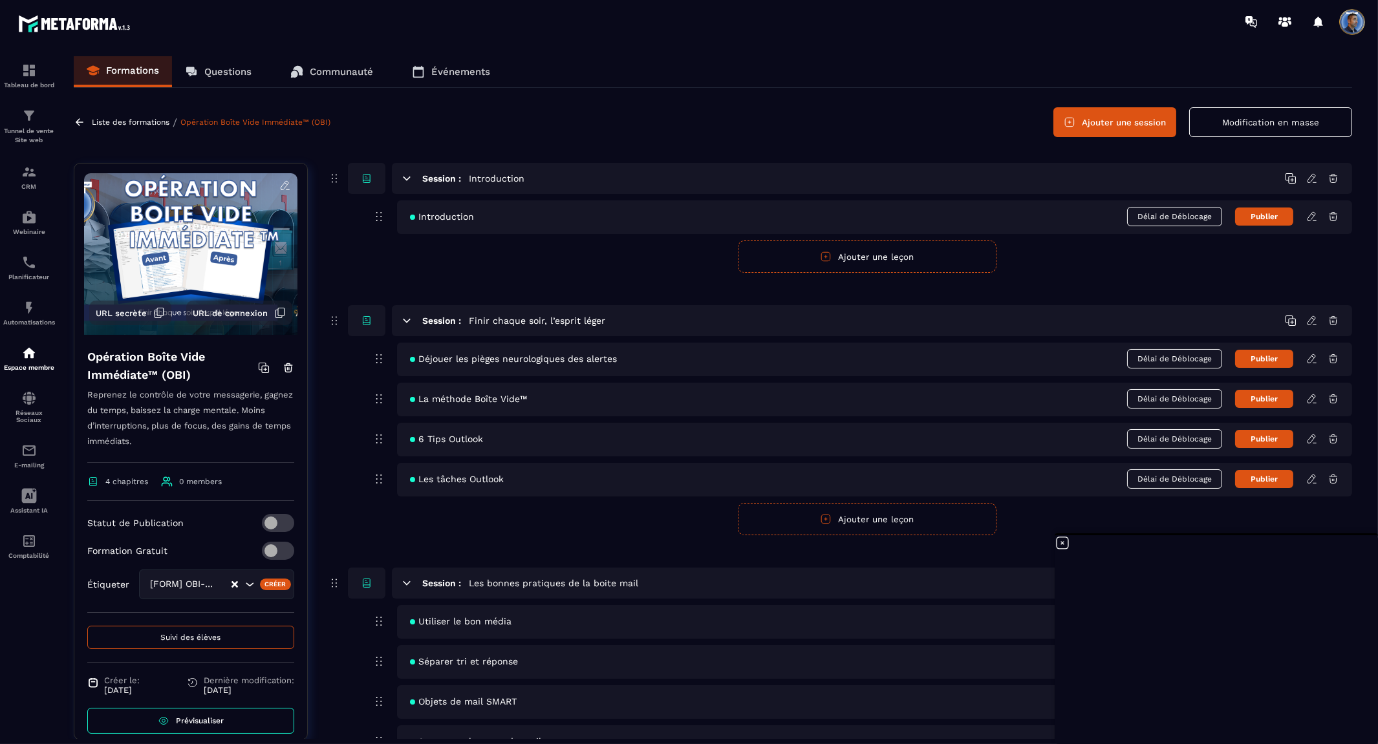
scroll to position [15, 0]
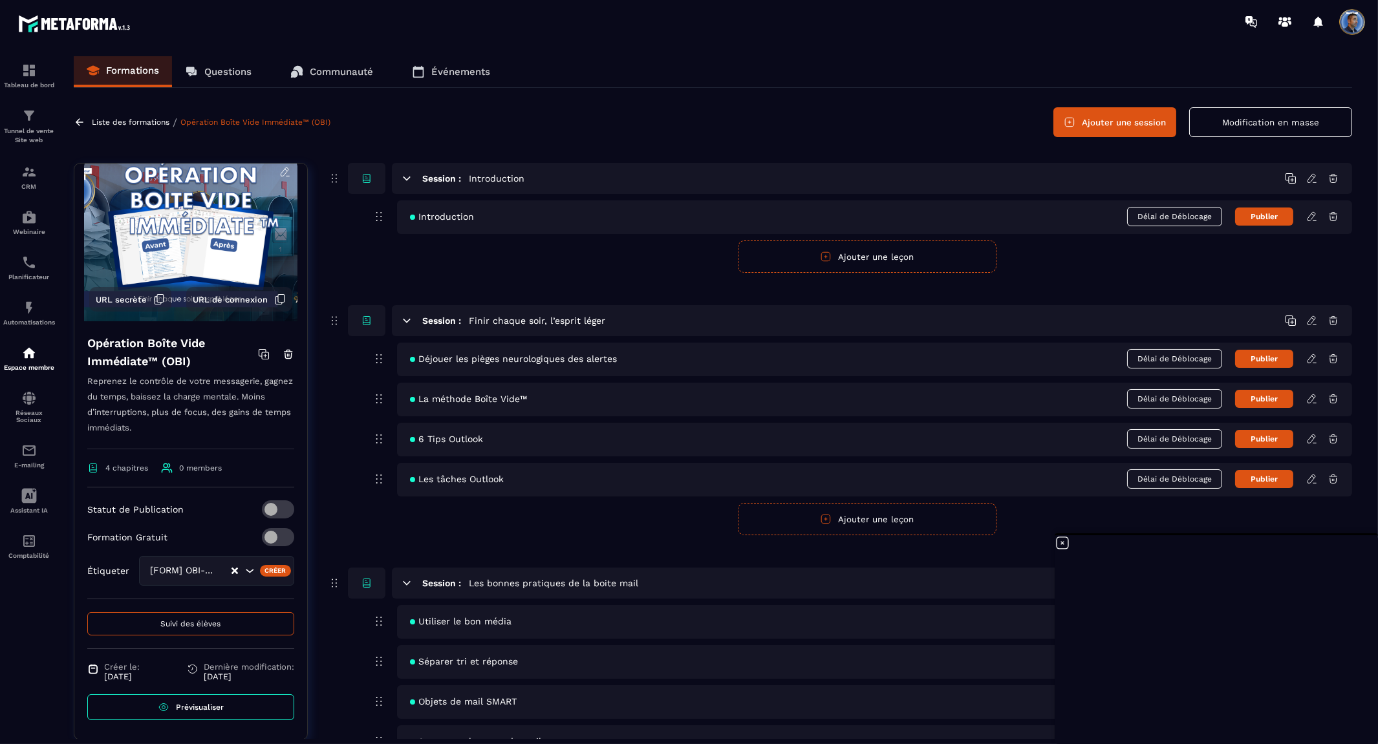
click at [191, 568] on div "[FORM] OBI- IN" at bounding box center [188, 571] width 85 height 14
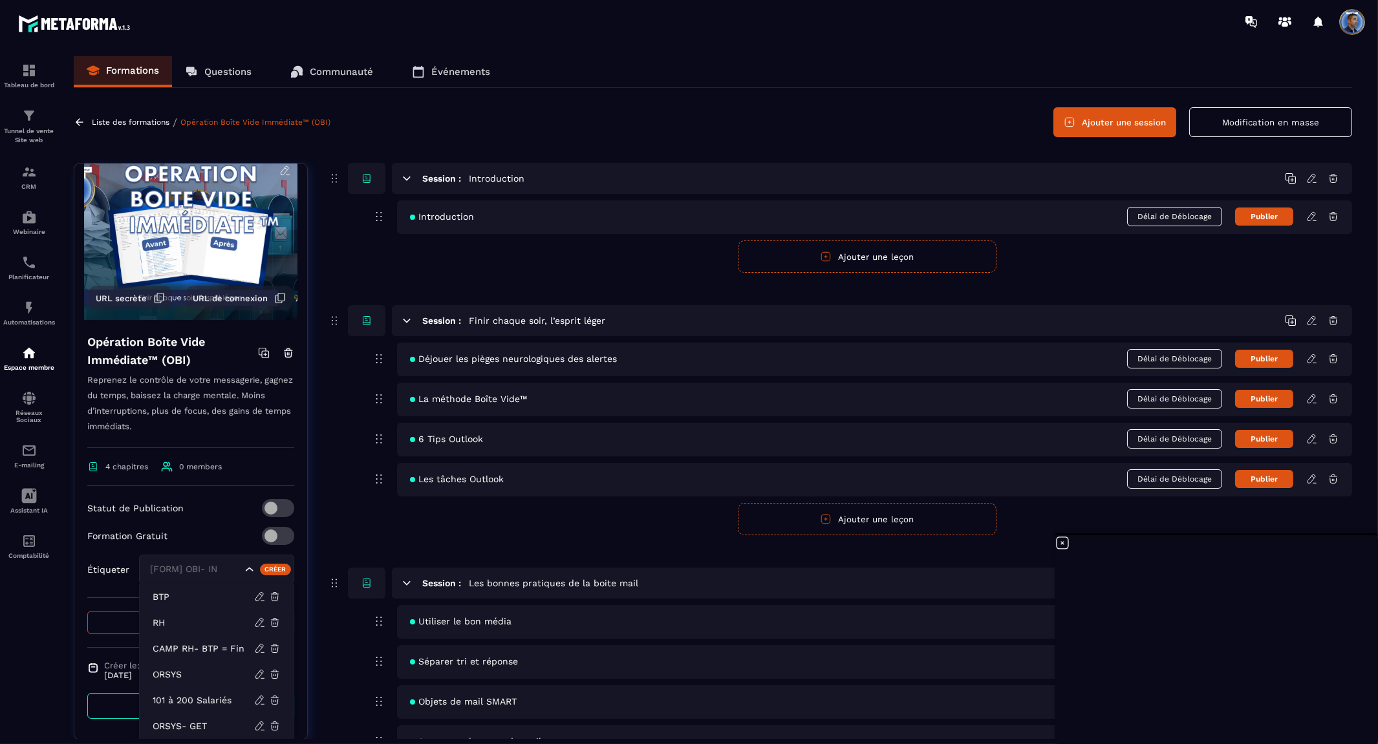
click at [191, 568] on input "Search for option" at bounding box center [194, 569] width 94 height 14
click at [202, 570] on input "Search for option" at bounding box center [194, 569] width 94 height 14
click at [229, 531] on div "Formation Gratuit" at bounding box center [190, 536] width 207 height 18
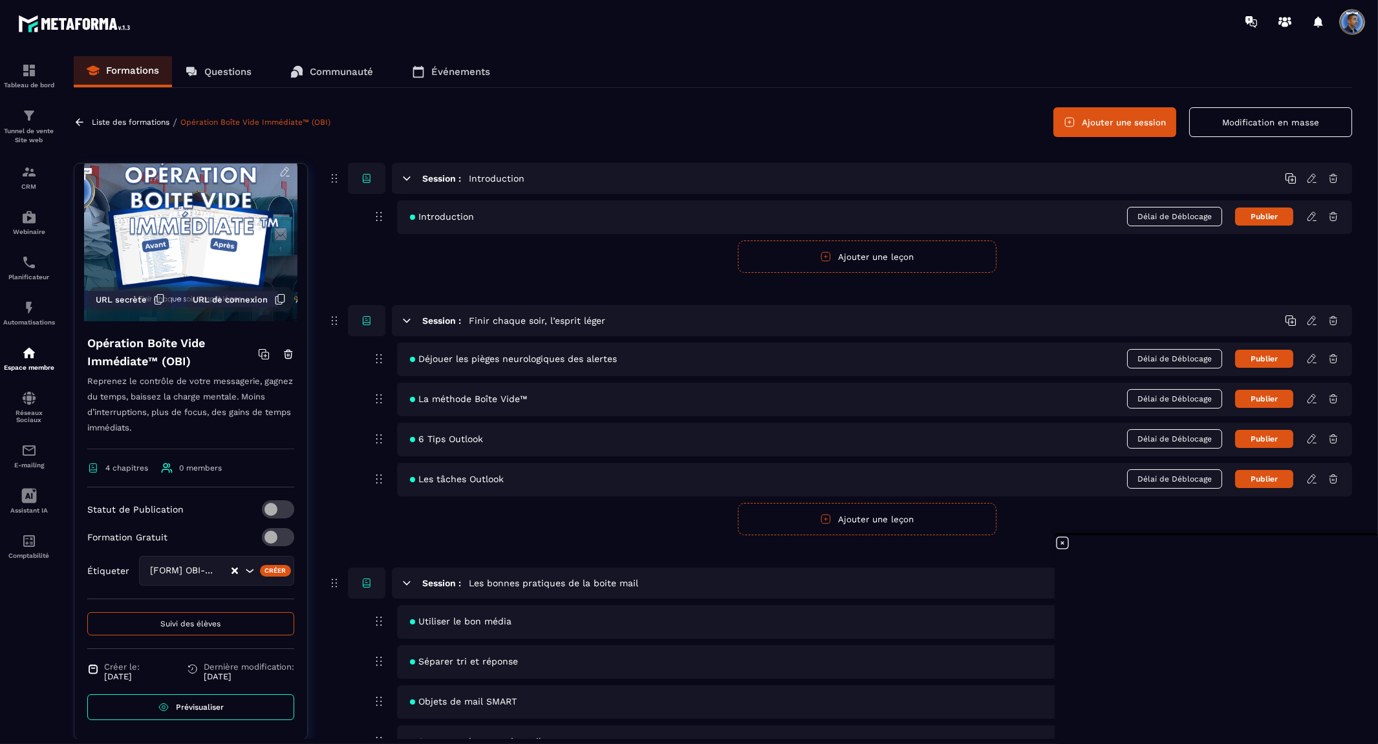
click at [237, 569] on icon "Clear Selected" at bounding box center [234, 571] width 6 height 6
click at [210, 524] on div "Statut de Publication Formation Gratuit Étiqueter Créer" at bounding box center [190, 549] width 207 height 99
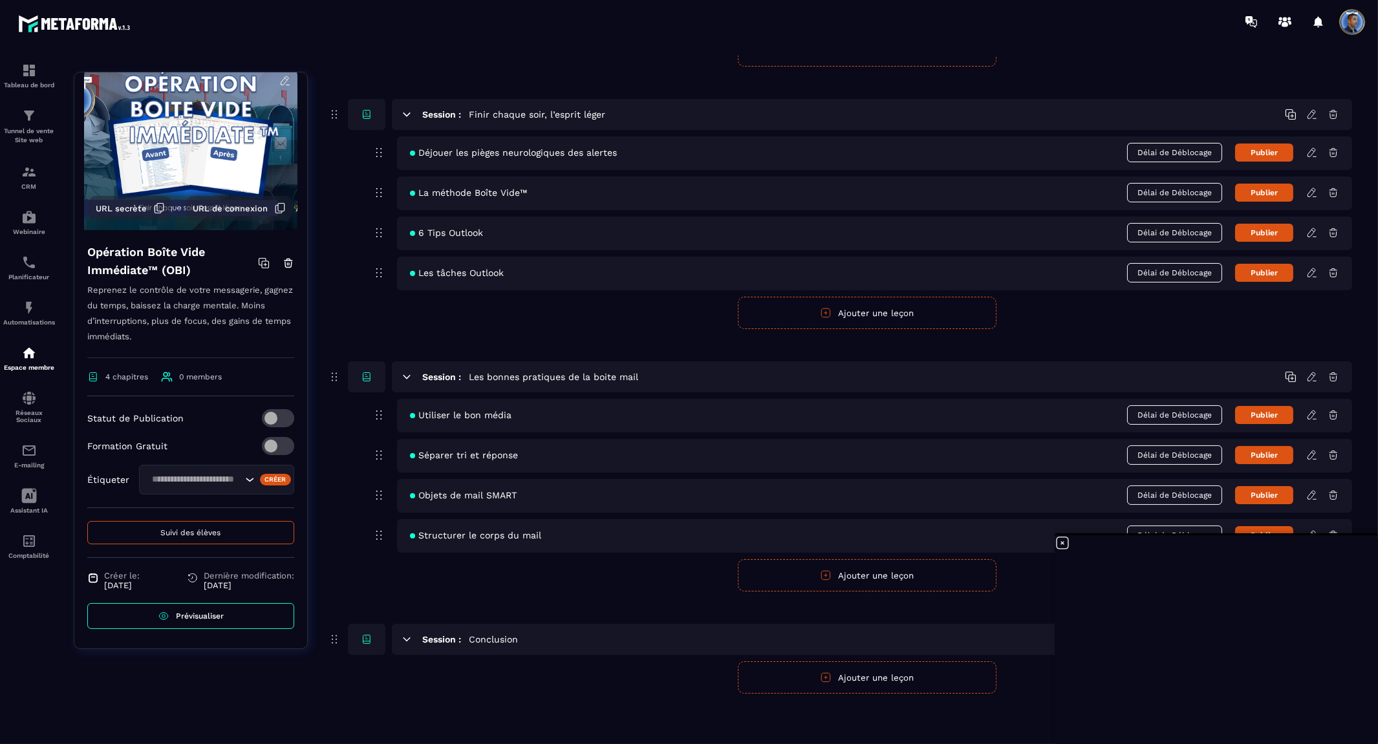
scroll to position [0, 0]
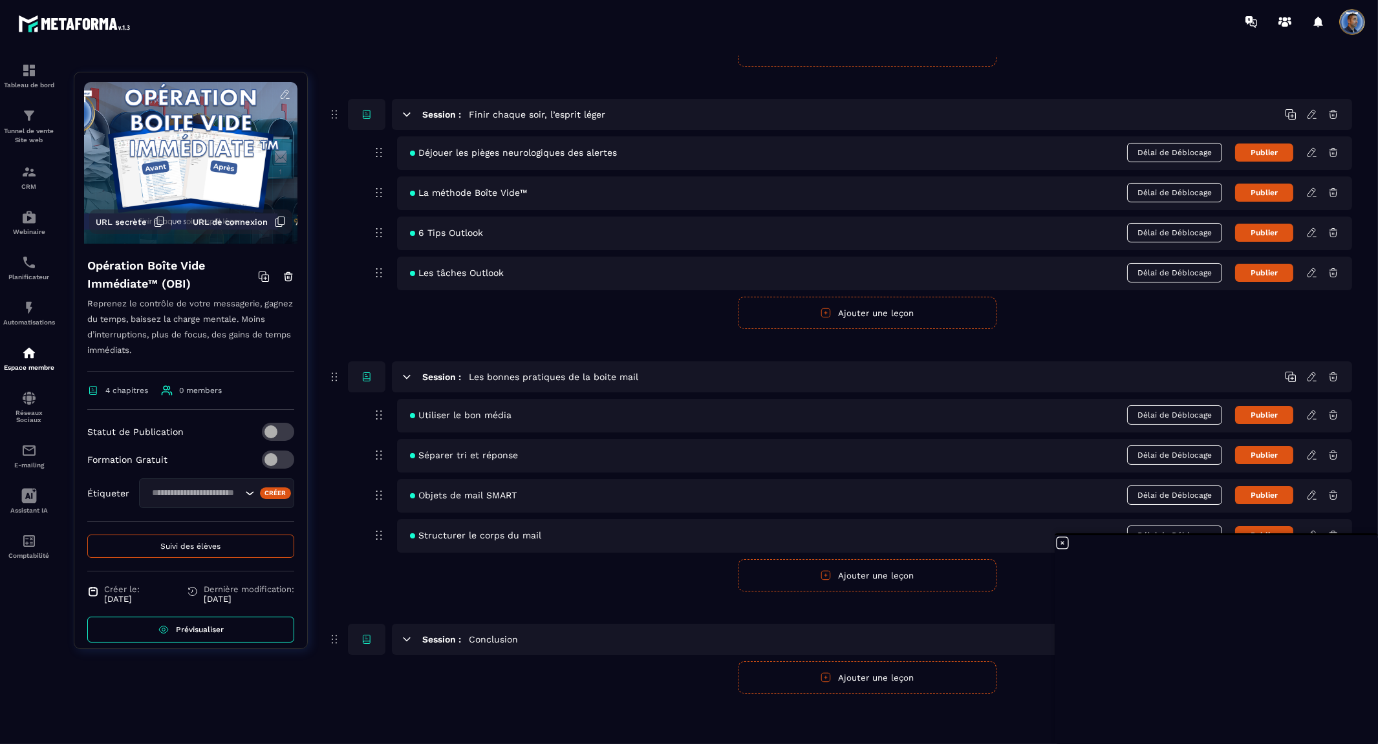
click at [221, 638] on link "Prévisualiser" at bounding box center [190, 630] width 207 height 26
